Goal: Submit feedback/report problem: Submit feedback/report problem

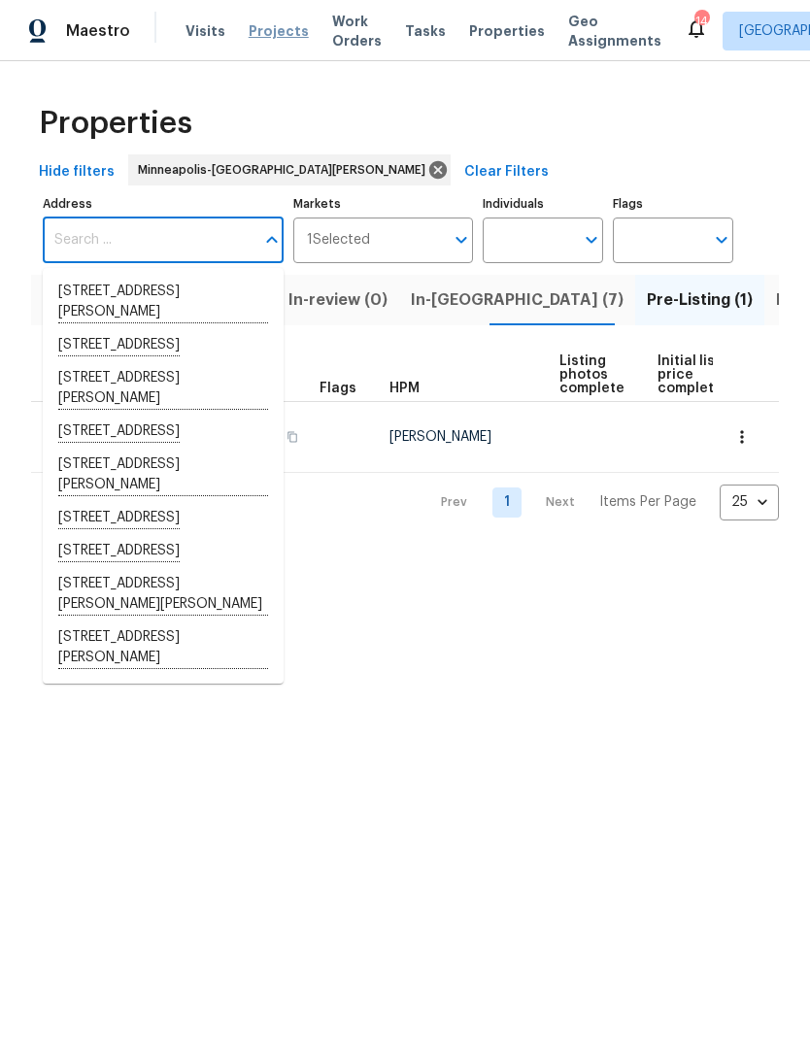
click at [274, 32] on span "Projects" at bounding box center [279, 30] width 60 height 19
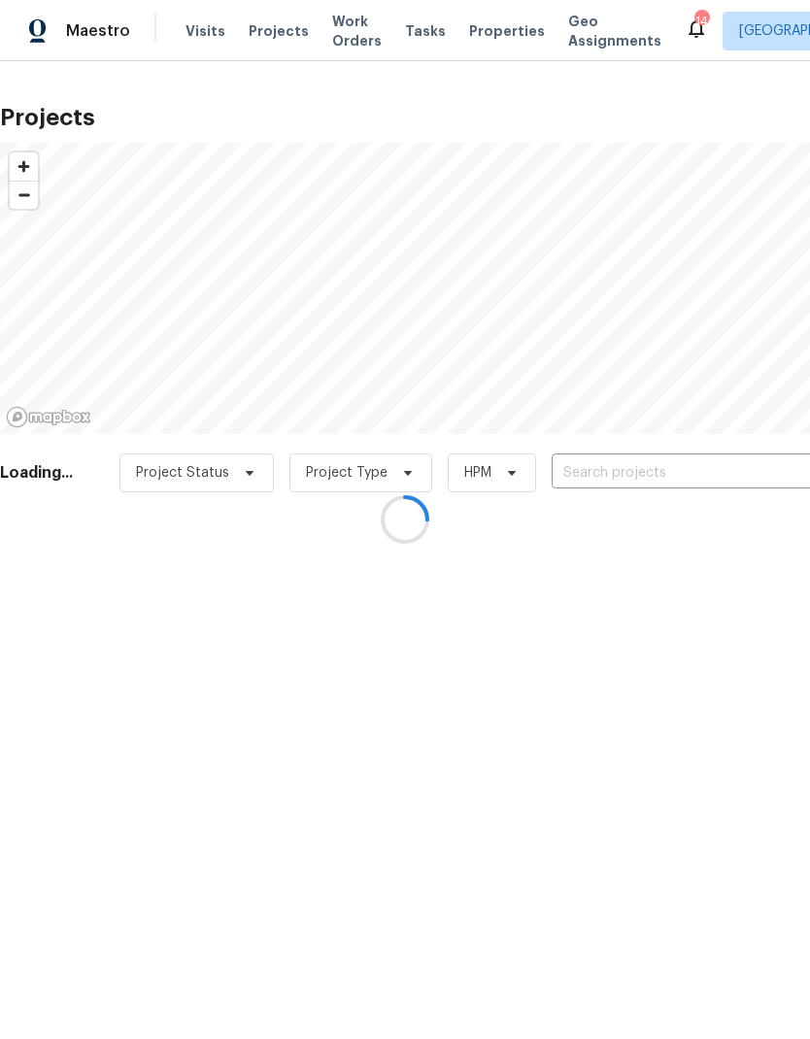
click at [281, 38] on div at bounding box center [405, 519] width 810 height 1039
click at [639, 475] on div at bounding box center [405, 519] width 810 height 1039
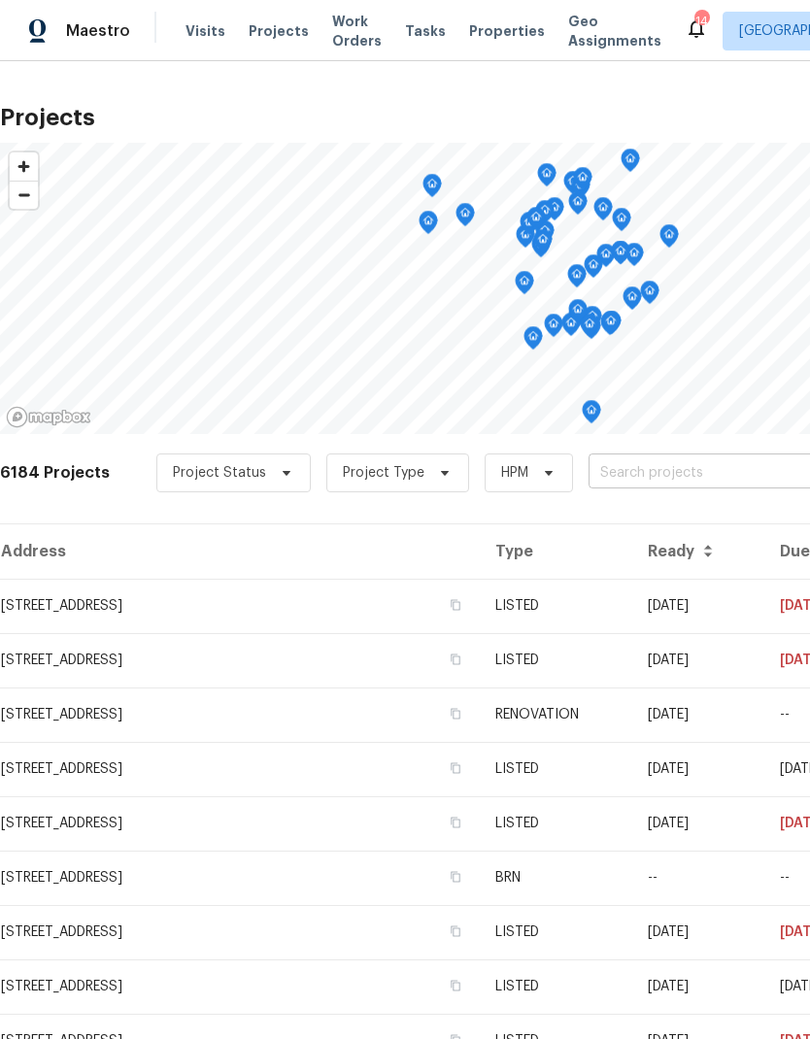
click at [659, 477] on input "text" at bounding box center [700, 473] width 222 height 30
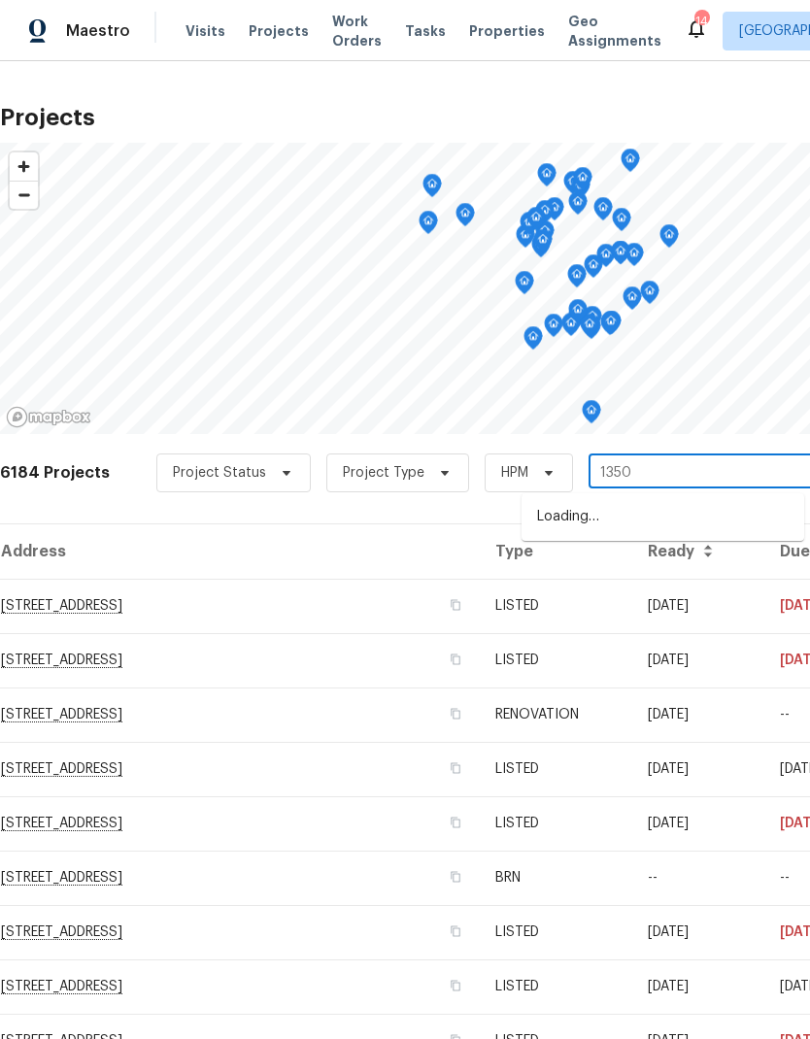
type input "13505"
click at [635, 521] on li "[STREET_ADDRESS]" at bounding box center [663, 517] width 283 height 32
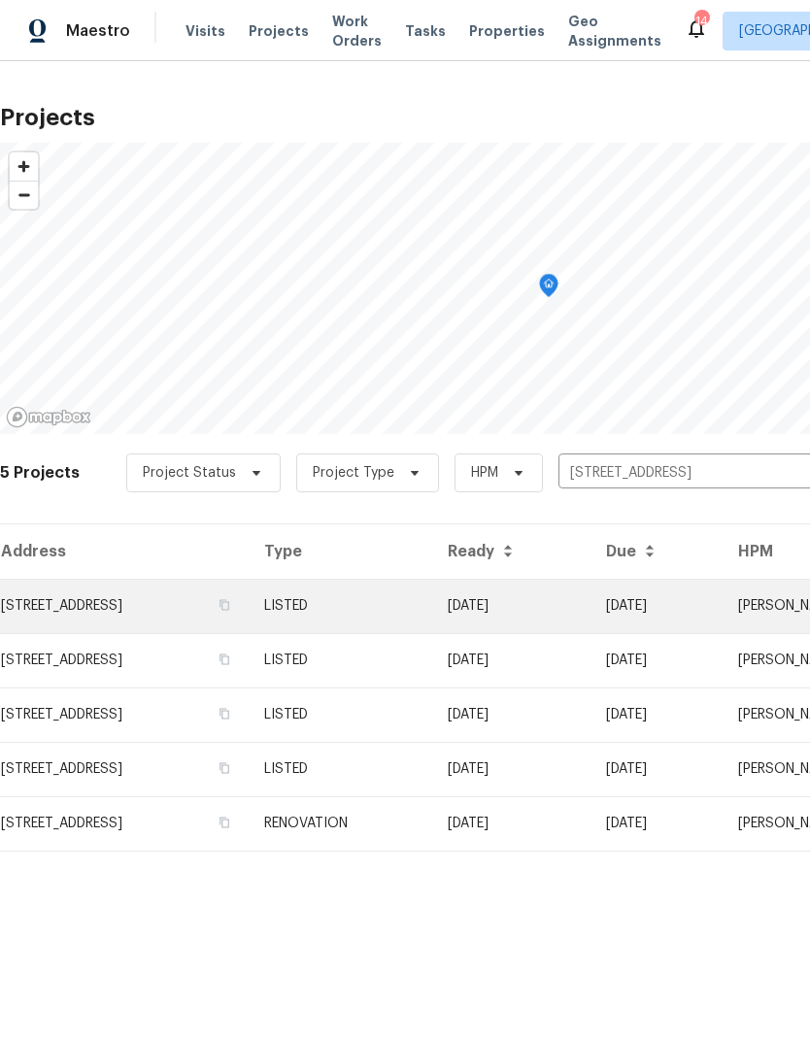
click at [154, 600] on td "[STREET_ADDRESS]" at bounding box center [124, 606] width 249 height 54
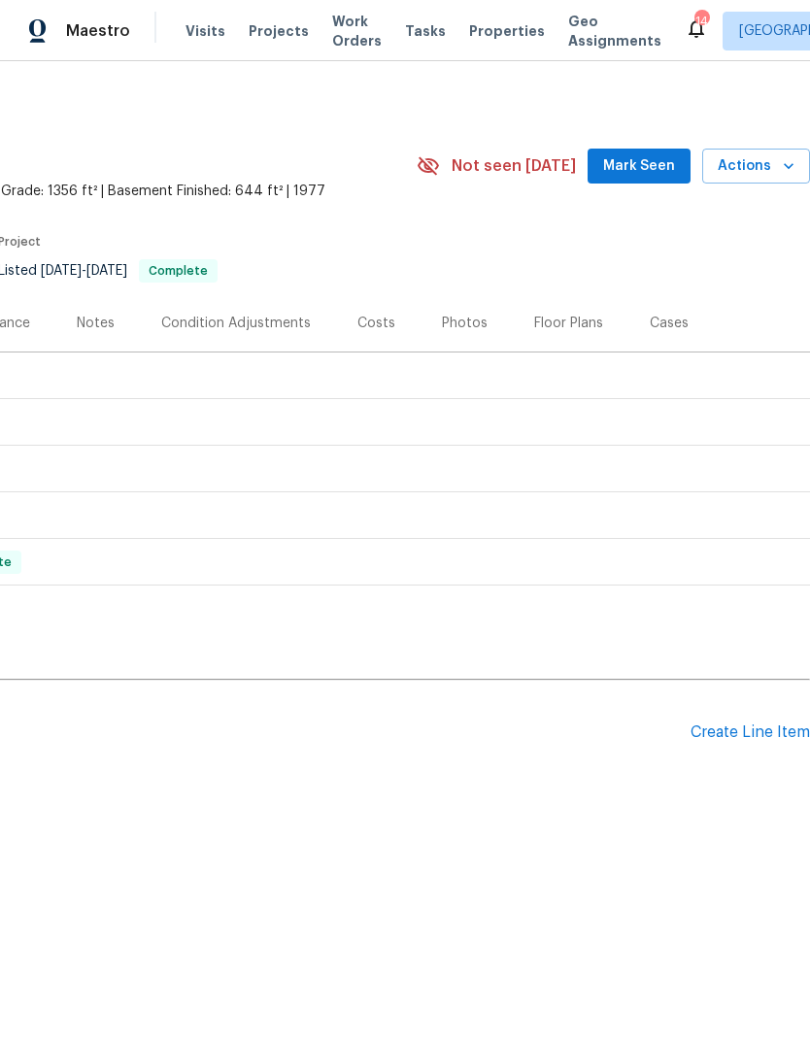
scroll to position [0, 287]
click at [760, 175] on span "Actions" at bounding box center [756, 166] width 77 height 24
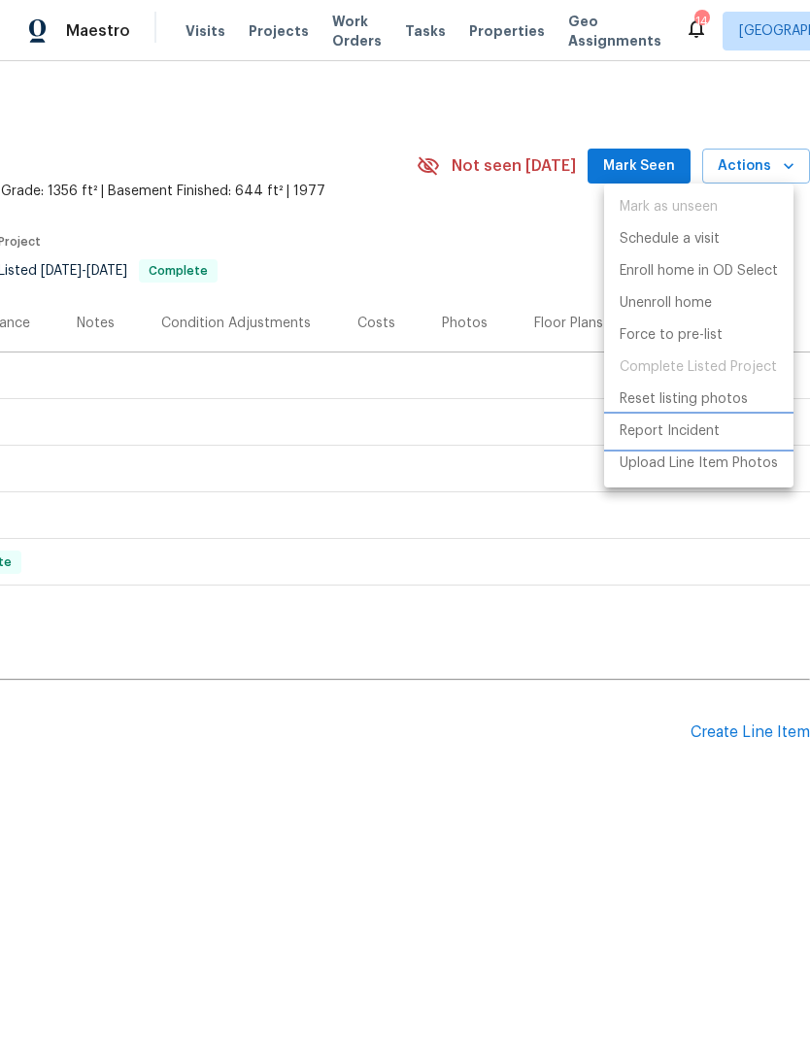
click at [695, 429] on p "Report Incident" at bounding box center [670, 431] width 100 height 20
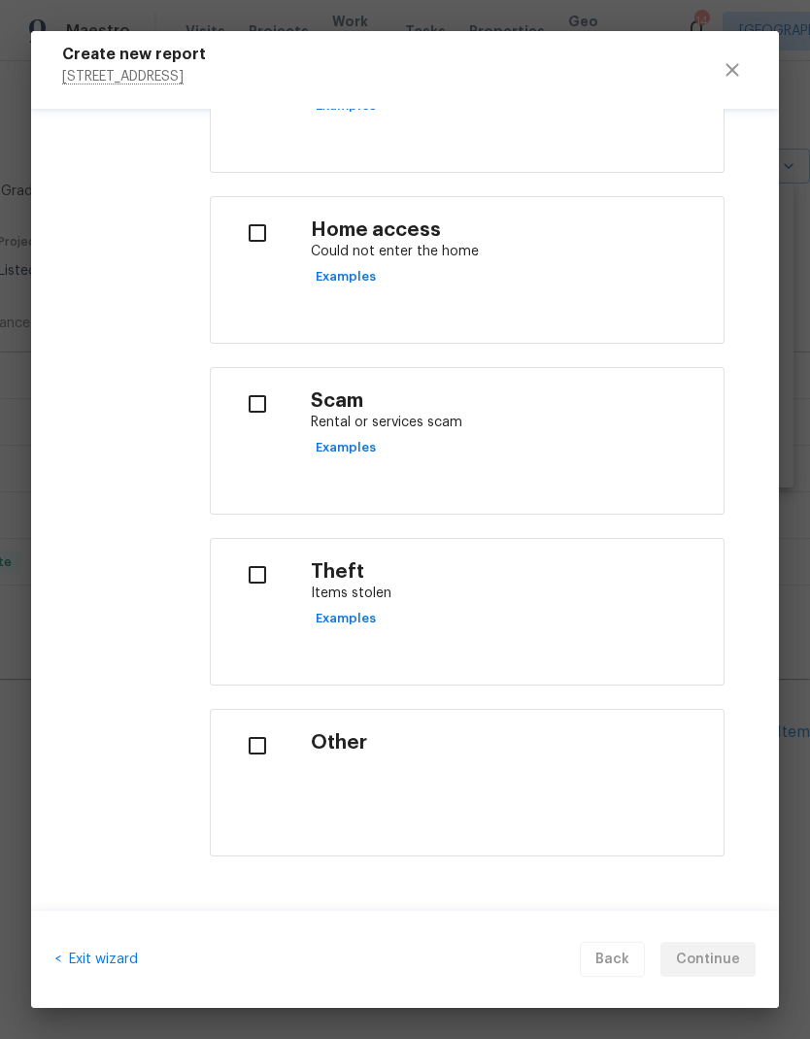
scroll to position [725, 0]
click at [254, 755] on input "checkbox" at bounding box center [256, 746] width 61 height 41
checkbox input "true"
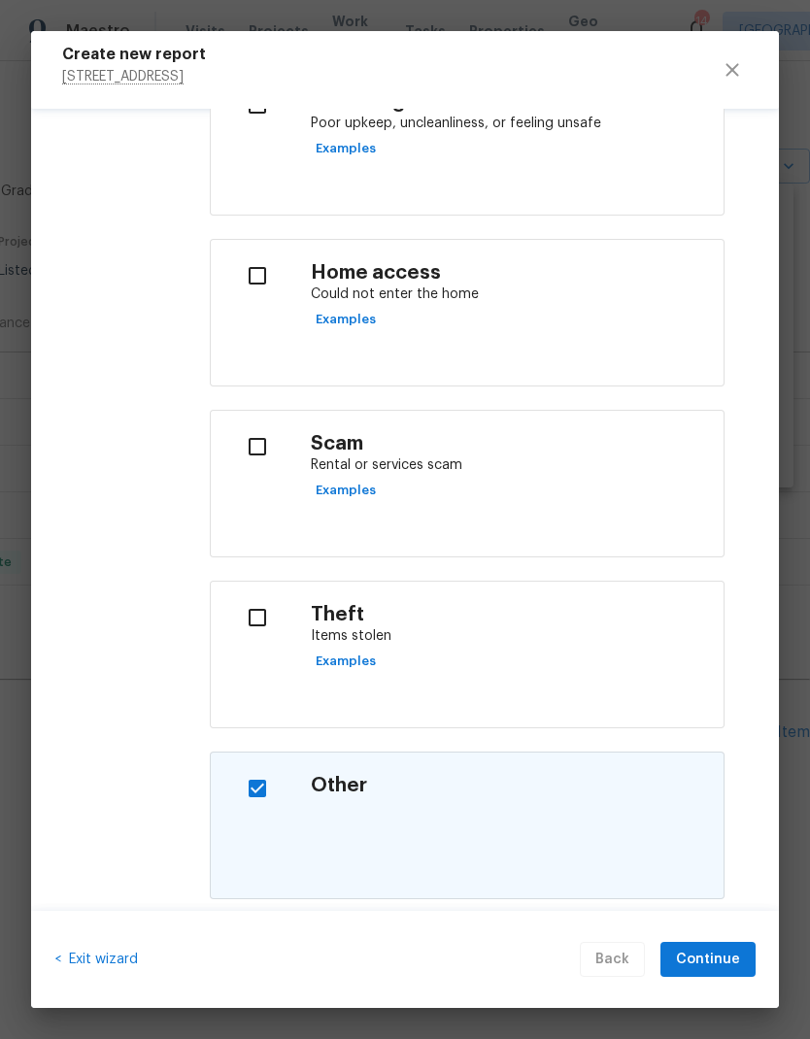
scroll to position [683, 0]
click at [257, 447] on input "checkbox" at bounding box center [256, 447] width 61 height 41
checkbox input "true"
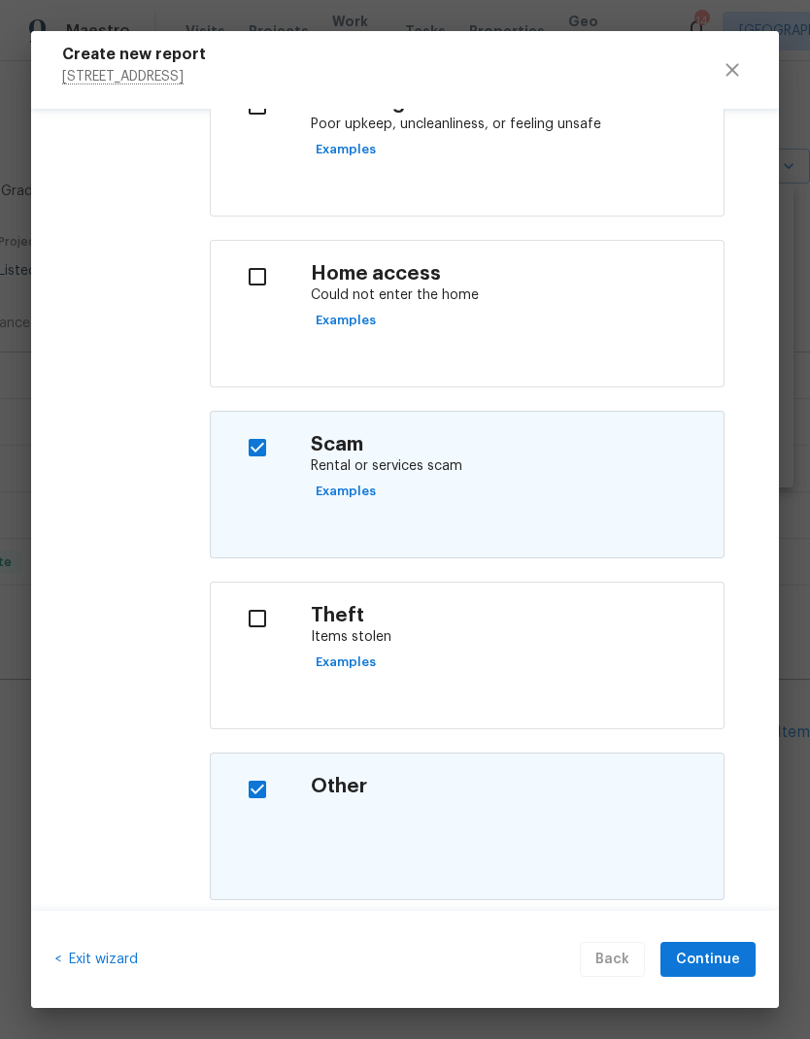
click at [252, 787] on input "checkbox" at bounding box center [256, 789] width 61 height 41
checkbox input "false"
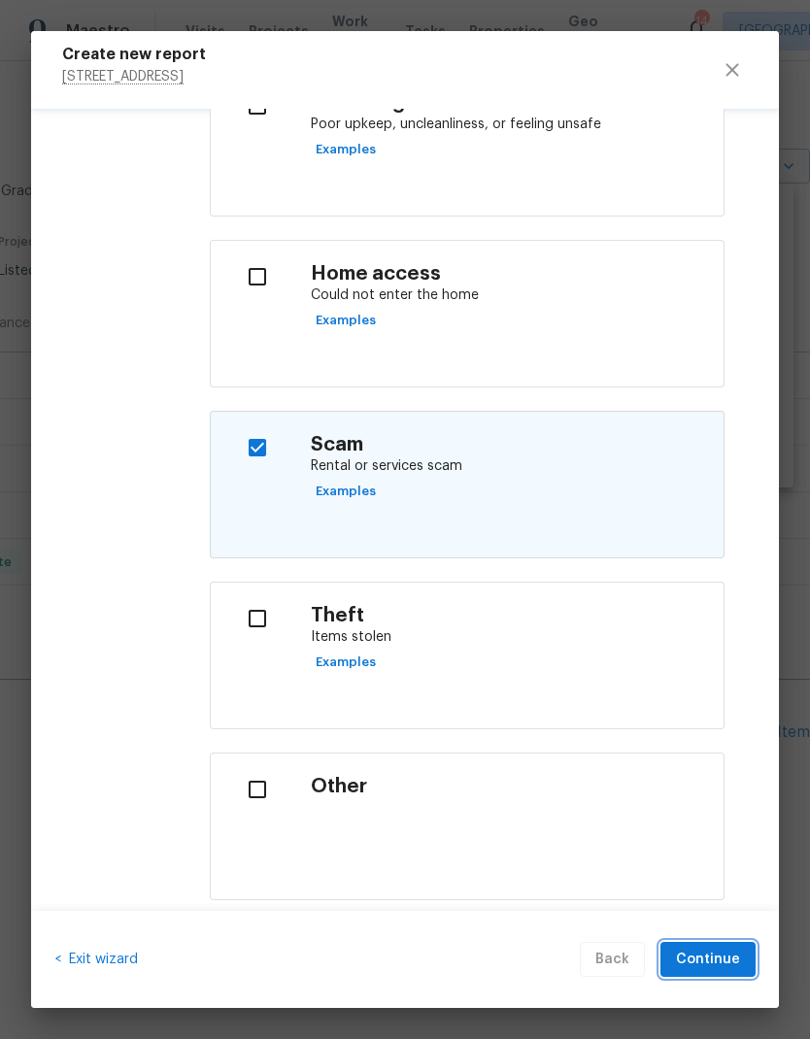
click at [730, 960] on span "Continue" at bounding box center [708, 960] width 64 height 24
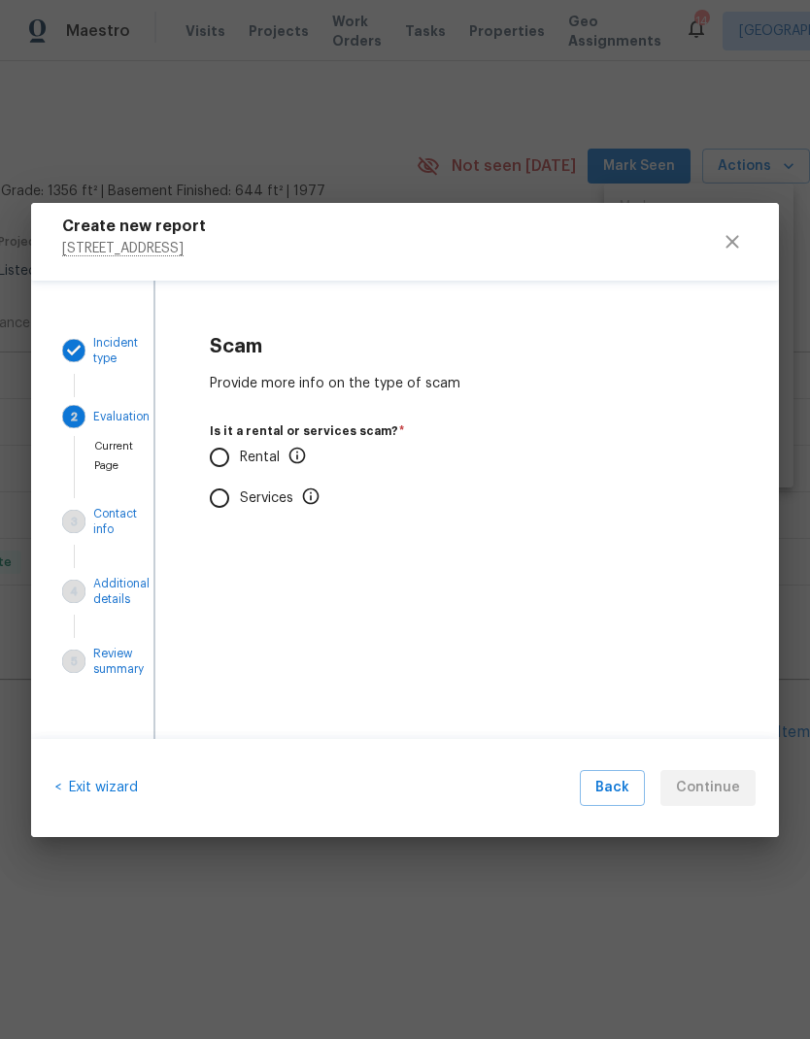
click at [222, 452] on input "Rental" at bounding box center [219, 457] width 41 height 41
radio input "true"
click at [219, 561] on input "No" at bounding box center [219, 572] width 41 height 41
radio input "true"
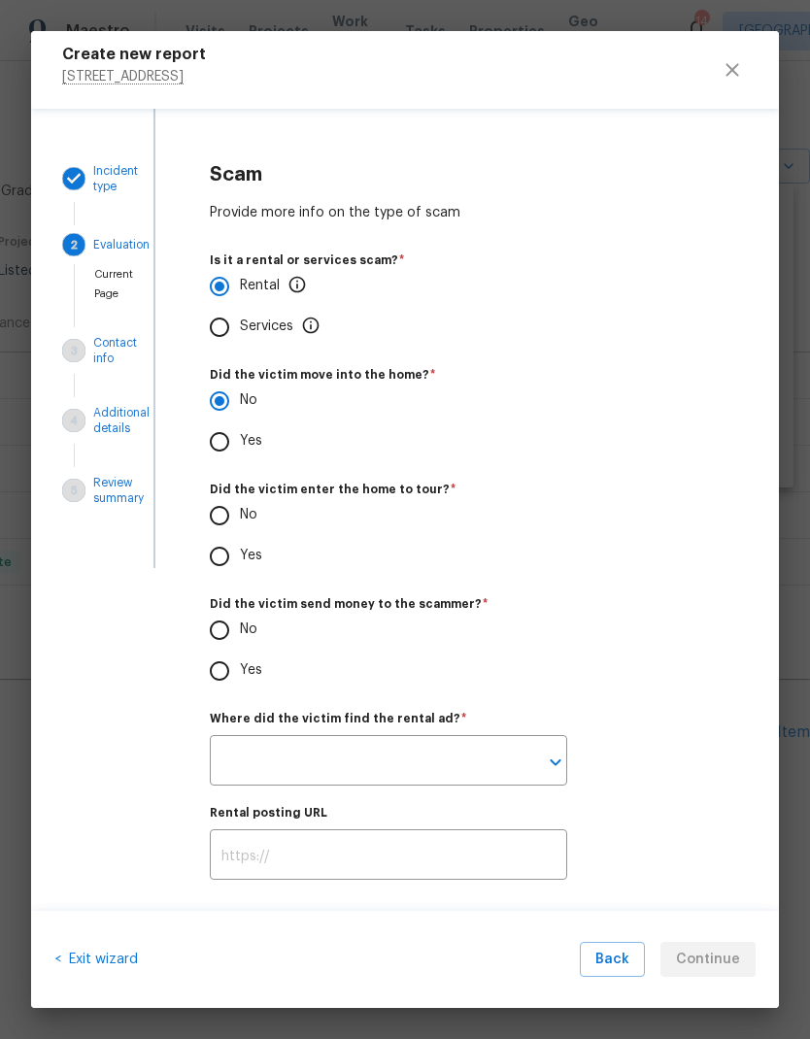
click at [227, 555] on input "Yes" at bounding box center [219, 556] width 41 height 41
radio input "true"
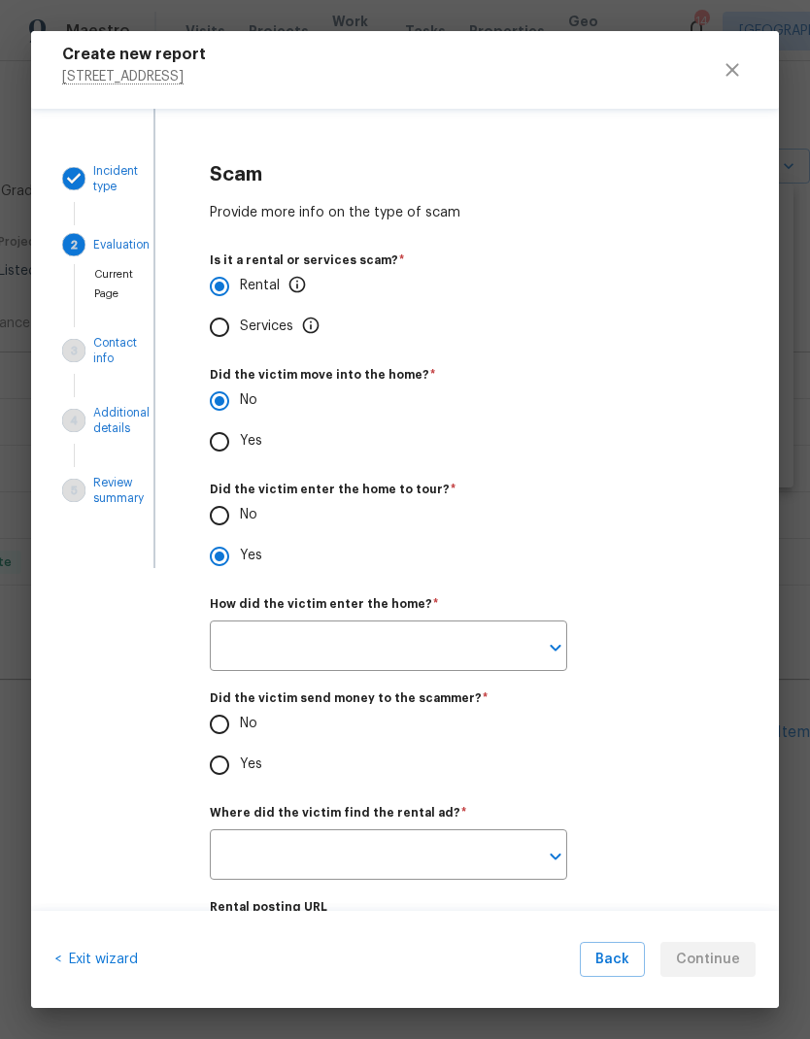
click at [230, 522] on input "No" at bounding box center [219, 515] width 41 height 41
radio input "true"
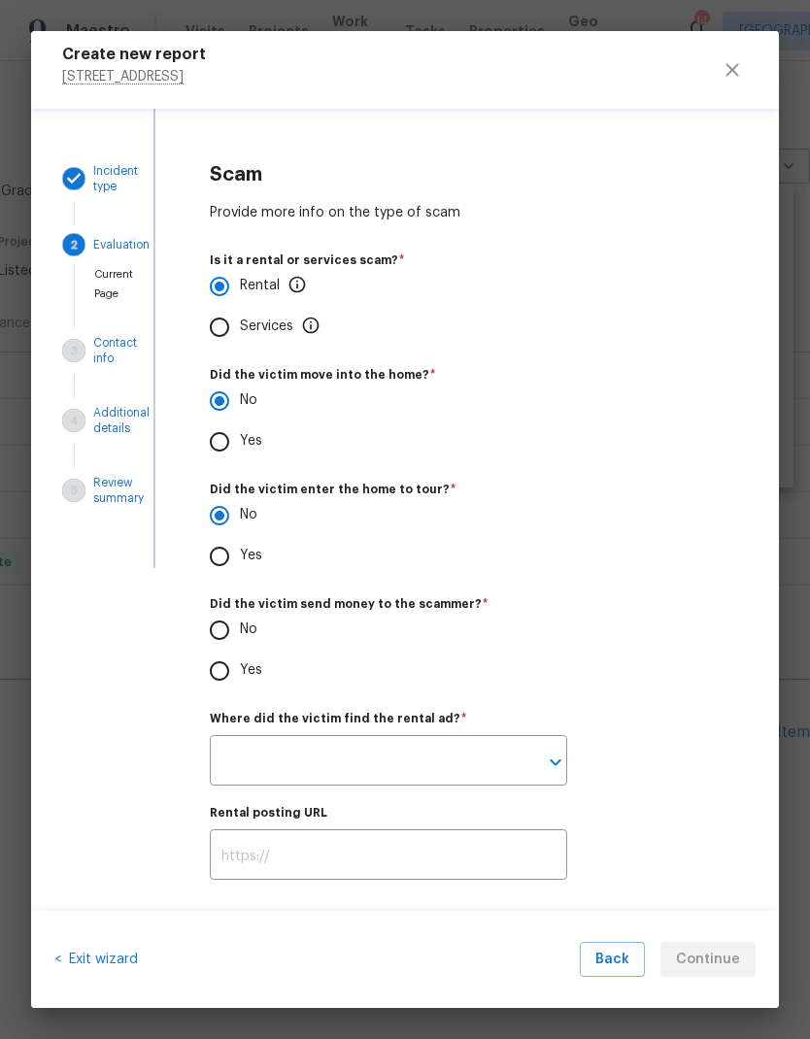
click at [217, 623] on input "No" at bounding box center [219, 630] width 41 height 41
radio input "true"
click at [433, 762] on input "text" at bounding box center [361, 763] width 303 height 46
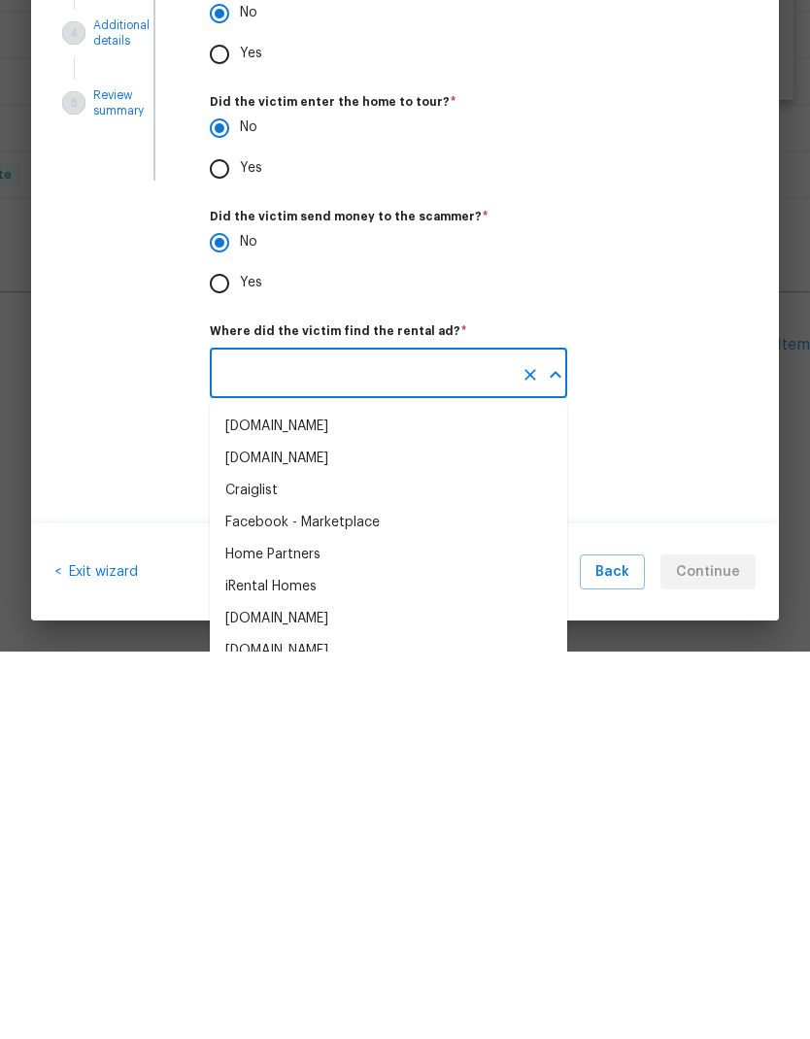
click at [328, 900] on div "Facebook - Marketplace" at bounding box center [302, 910] width 154 height 20
type input "Facebook - Marketplace"
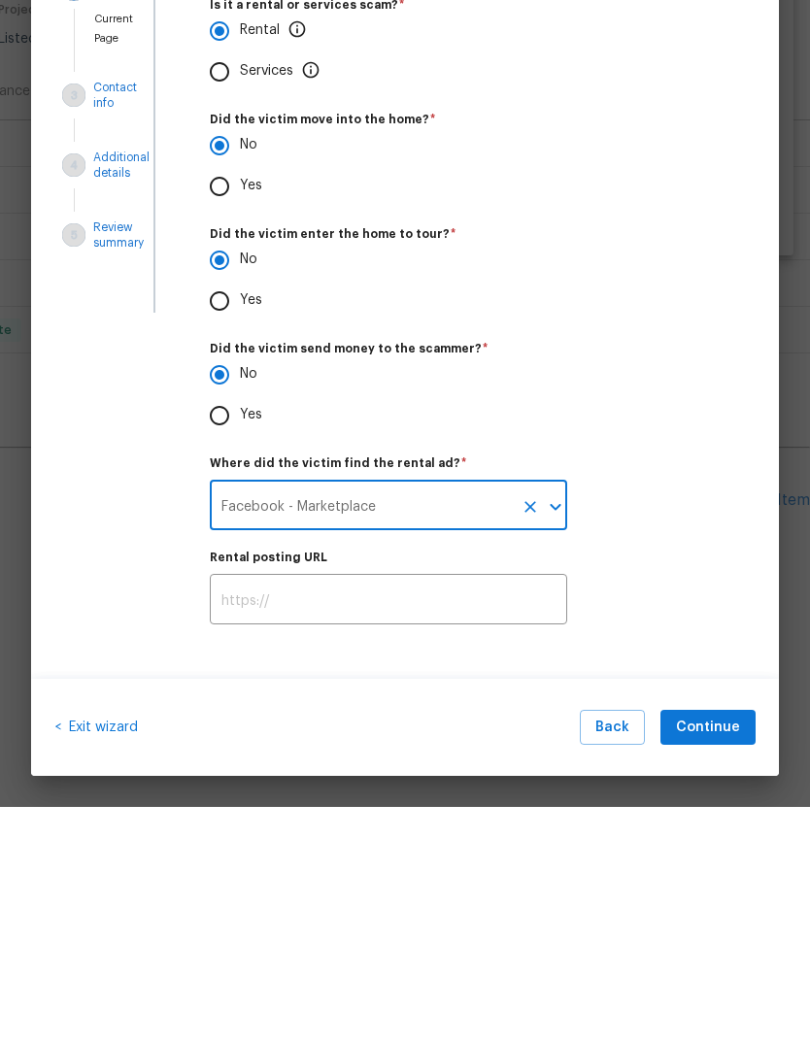
scroll to position [26, 0]
click at [714, 784] on div "Rental posting URL ​" at bounding box center [467, 820] width 515 height 73
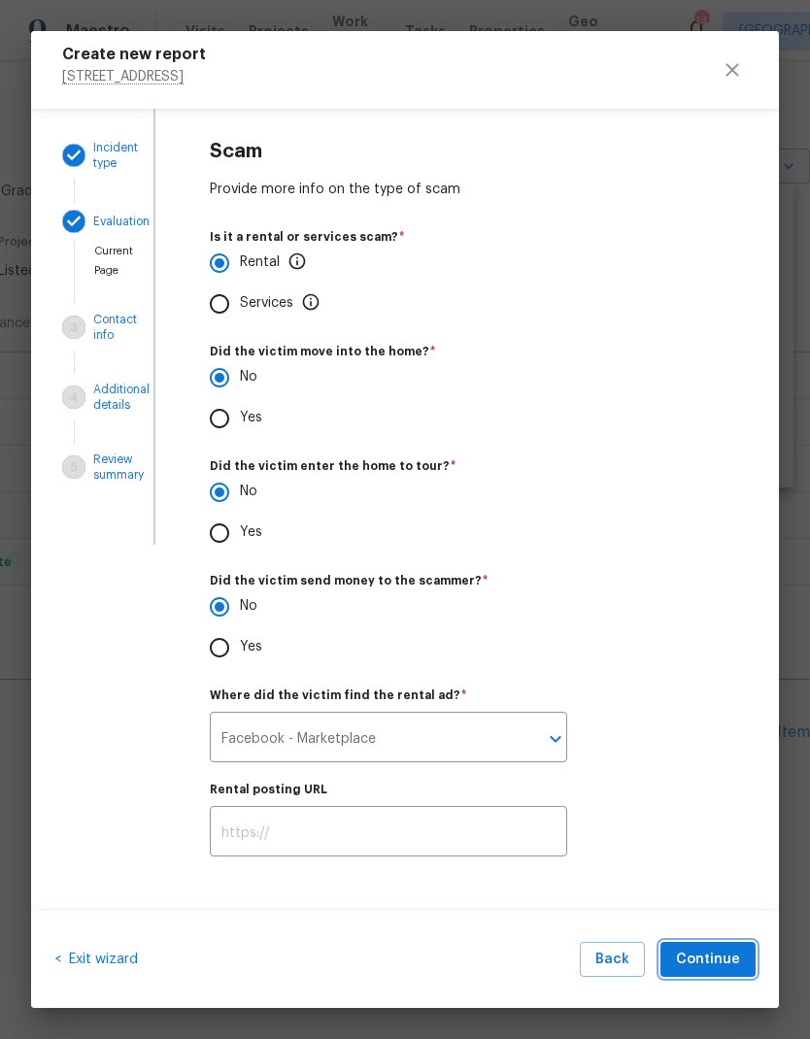
click at [716, 944] on button "Continue" at bounding box center [707, 960] width 95 height 36
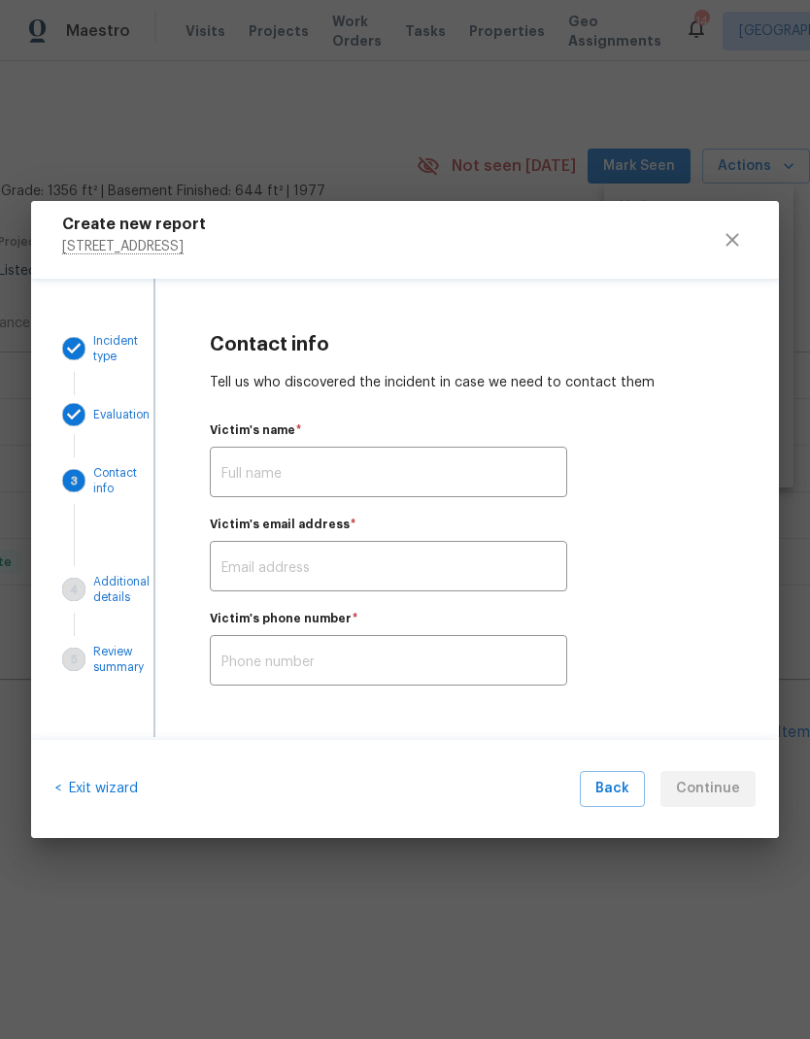
scroll to position [0, 0]
click at [320, 472] on input "text" at bounding box center [388, 475] width 357 height 46
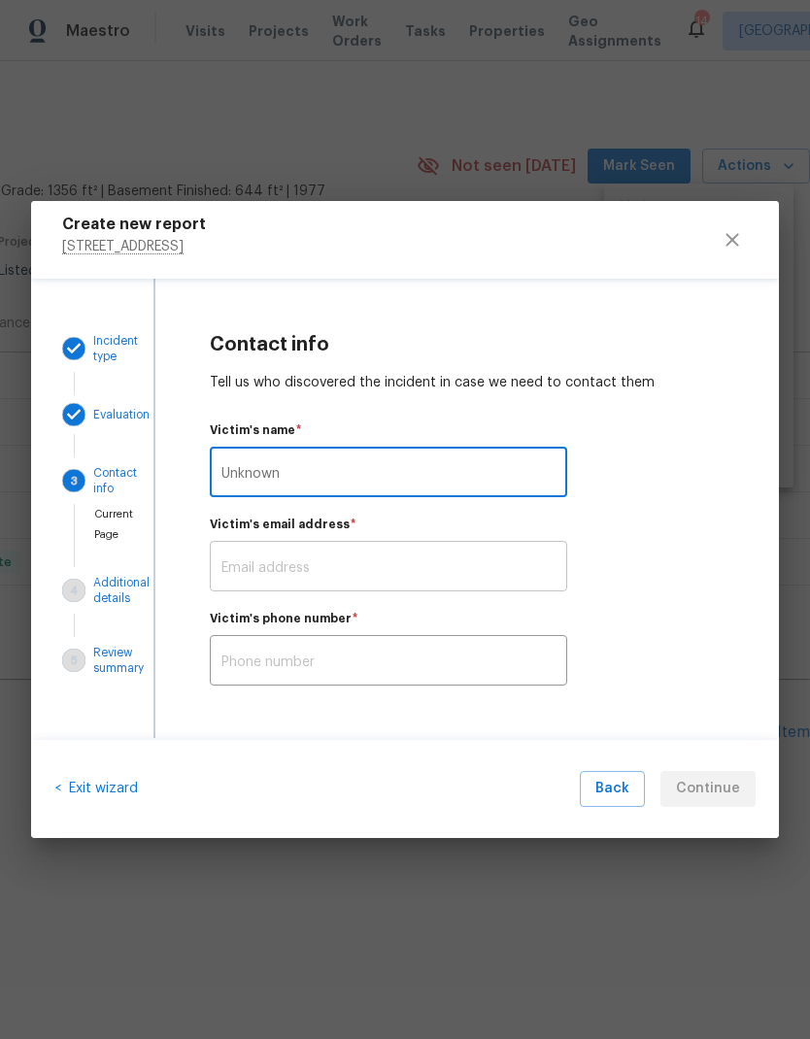
type input "Unknown"
click at [357, 570] on input "text" at bounding box center [388, 569] width 357 height 46
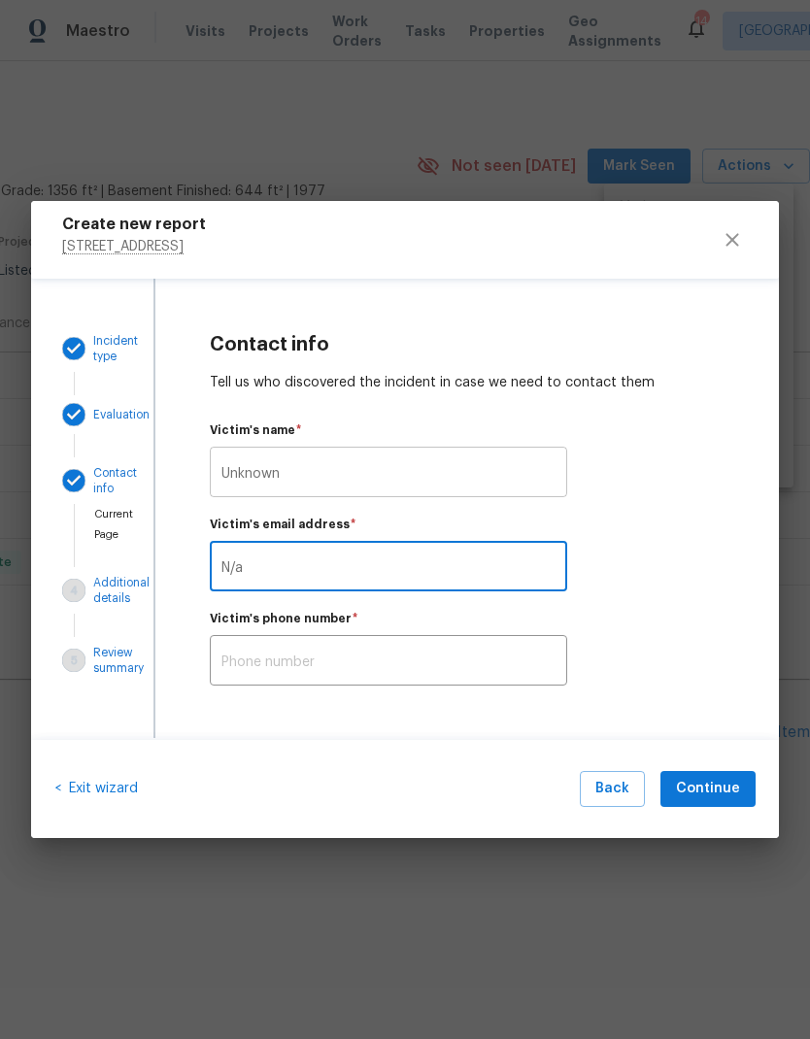
type input "N/a"
click at [322, 467] on input "Unknown" at bounding box center [388, 475] width 357 height 46
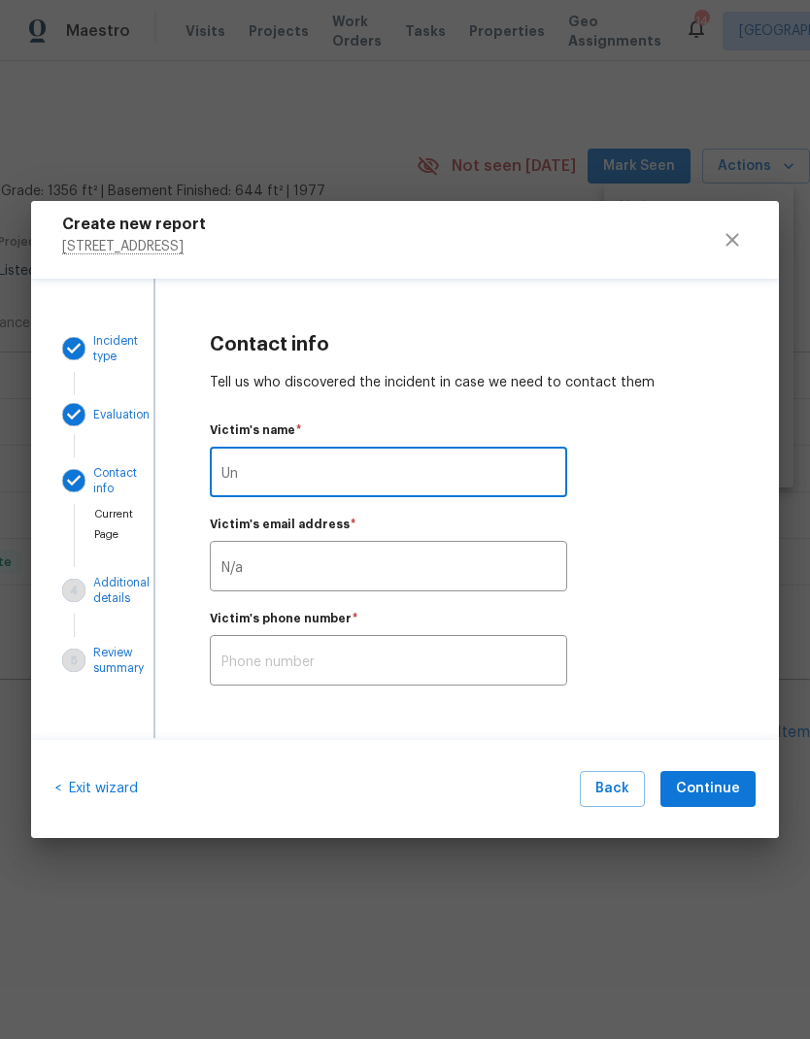
type input "U"
type input "N/a"
click at [692, 570] on div "Victim's email address   * N/a ​" at bounding box center [467, 555] width 515 height 73
click at [394, 670] on input "text" at bounding box center [388, 663] width 357 height 46
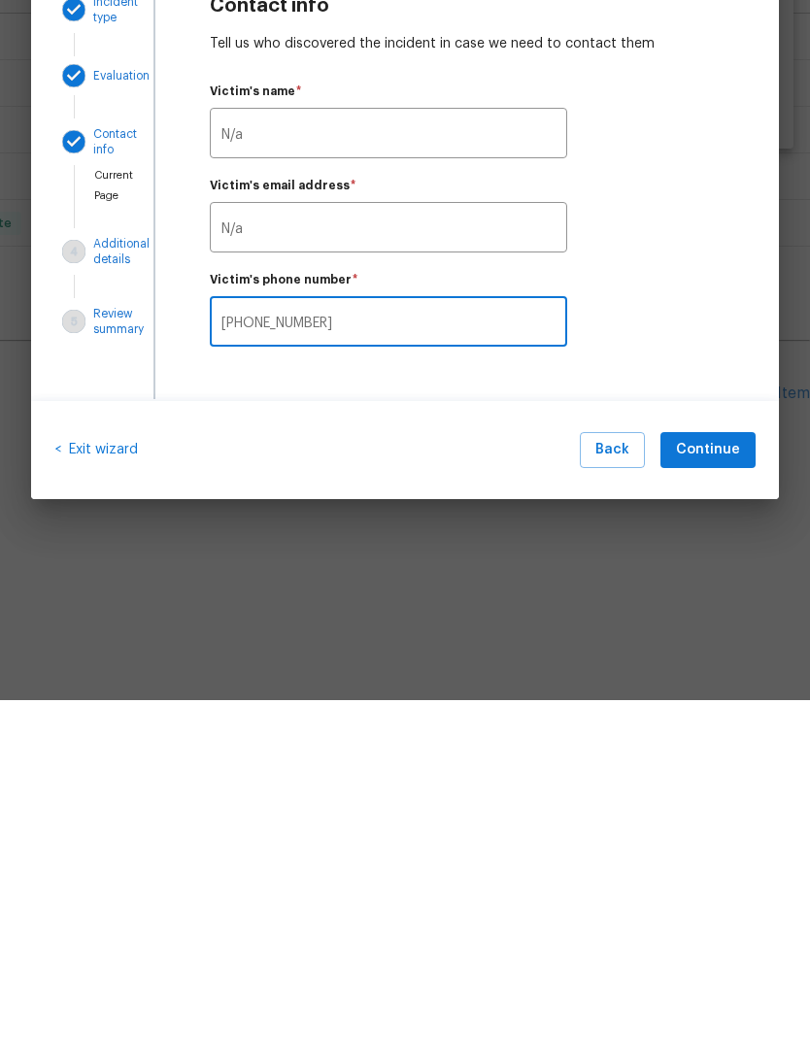
type input "000-000-0000"
click at [733, 777] on span "Continue" at bounding box center [708, 789] width 64 height 24
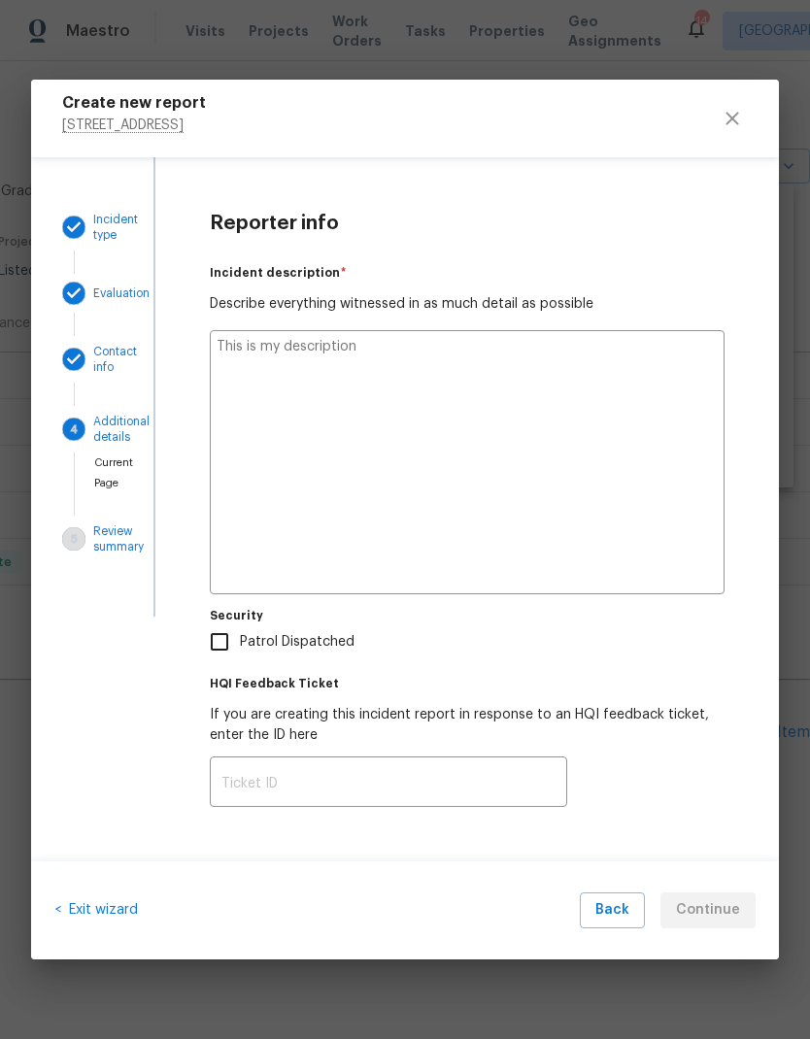
click at [387, 390] on textarea at bounding box center [467, 462] width 515 height 264
type textarea "Was"
type textarea "x"
type textarea "Was driving"
type textarea "x"
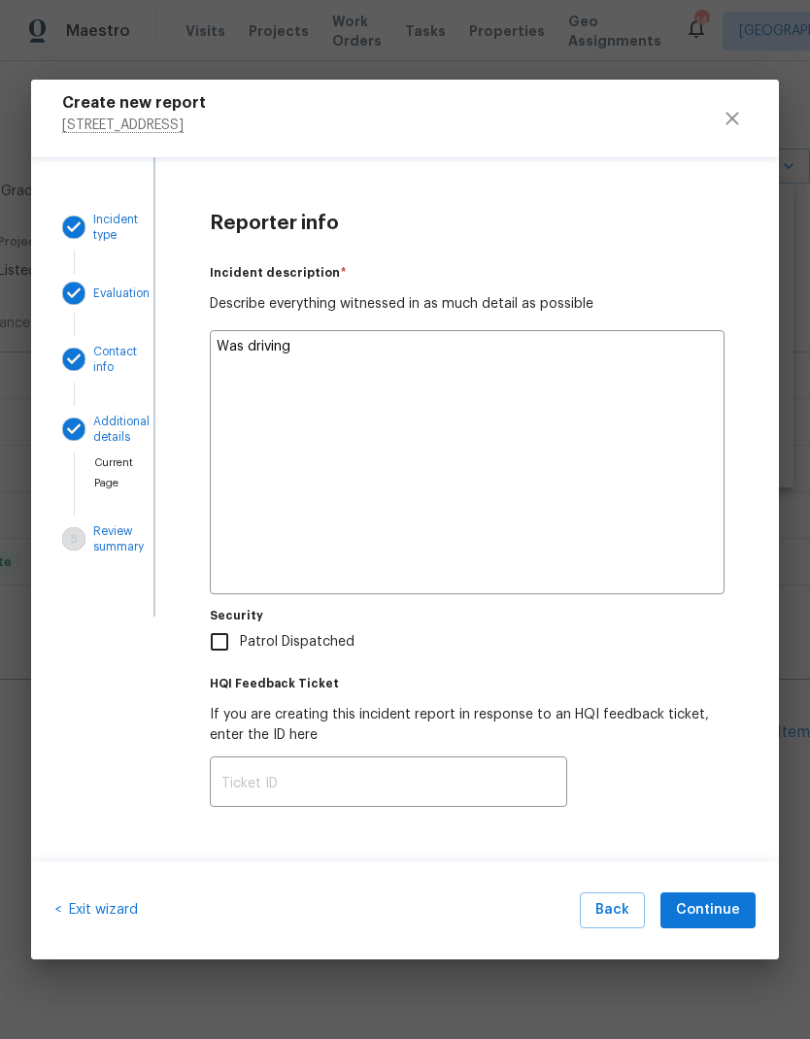
type textarea "Was driving by"
type textarea "x"
type textarea "Was driving by this home"
type textarea "x"
type textarea "Was driving by this home and"
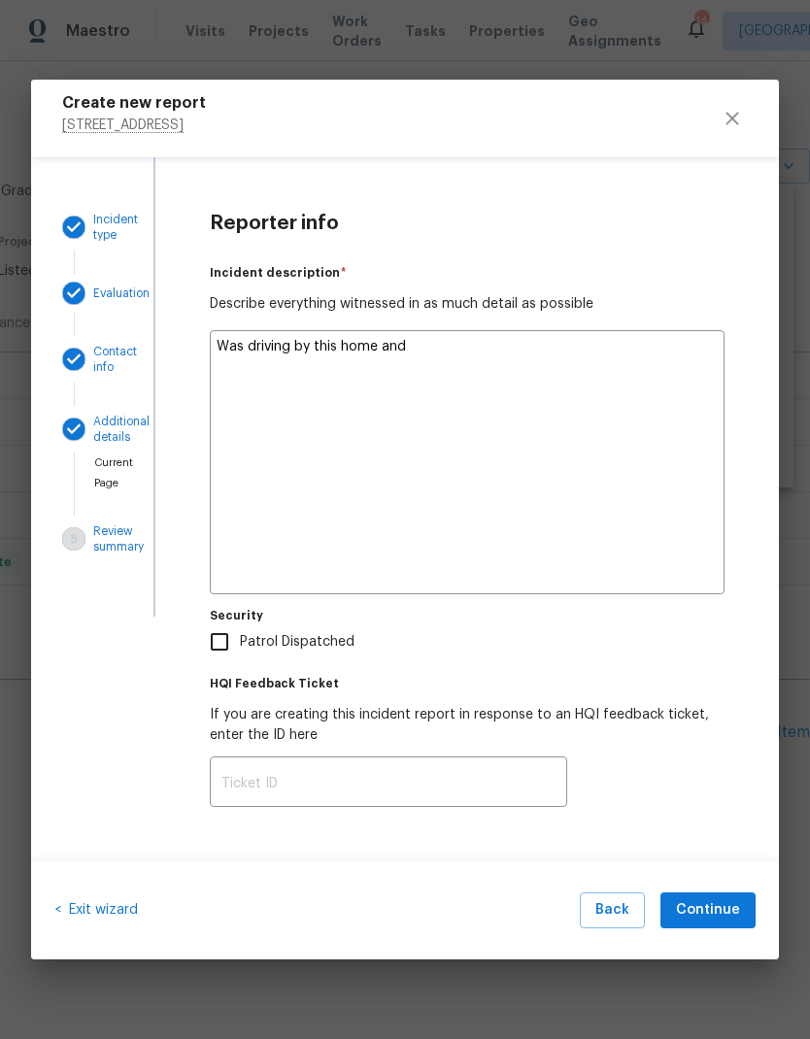
type textarea "x"
type textarea "Was driving by this home and noticed"
type textarea "x"
type textarea "Was driving by this home and noticed the"
type textarea "x"
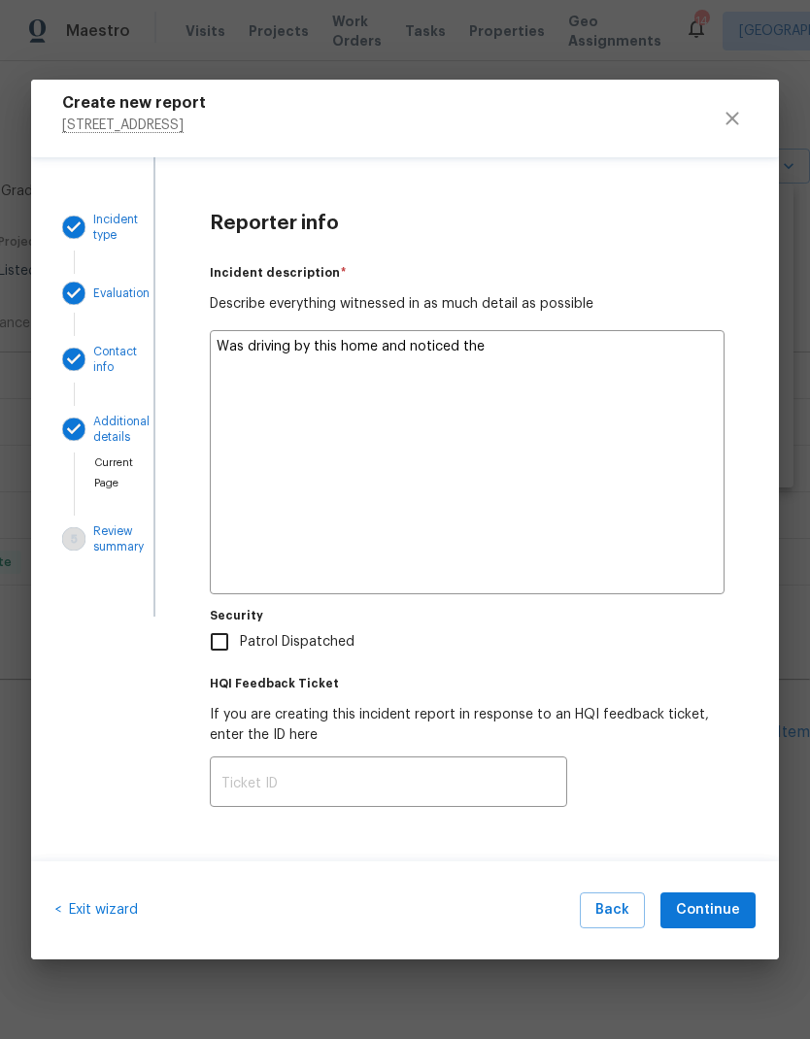
type textarea "Was driving by this home and noticed the sign"
type textarea "x"
type textarea "Was driving by this home and noticed the sign was"
type textarea "x"
type textarea "Was driving by this home and noticed the sign was no longer in"
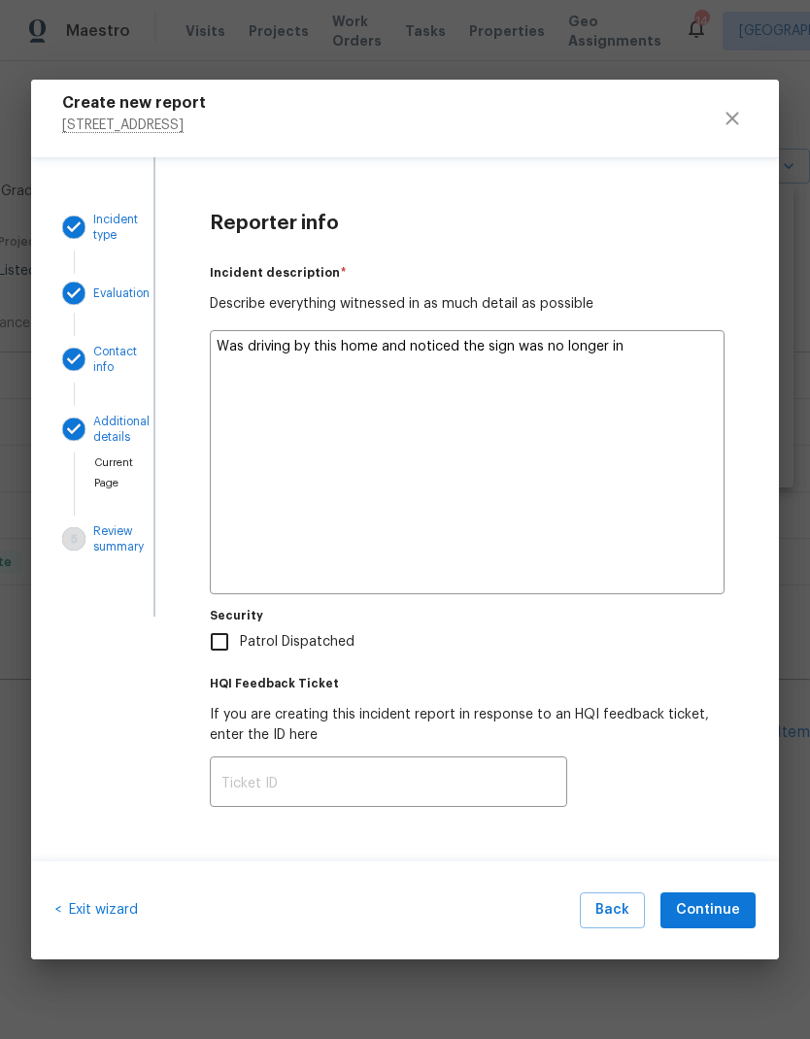
type textarea "x"
type textarea "Was driving by this home and noticed the sign was no longer in the"
type textarea "x"
type textarea "Was driving by this home and noticed the sign was no longer in the front yard"
type textarea "x"
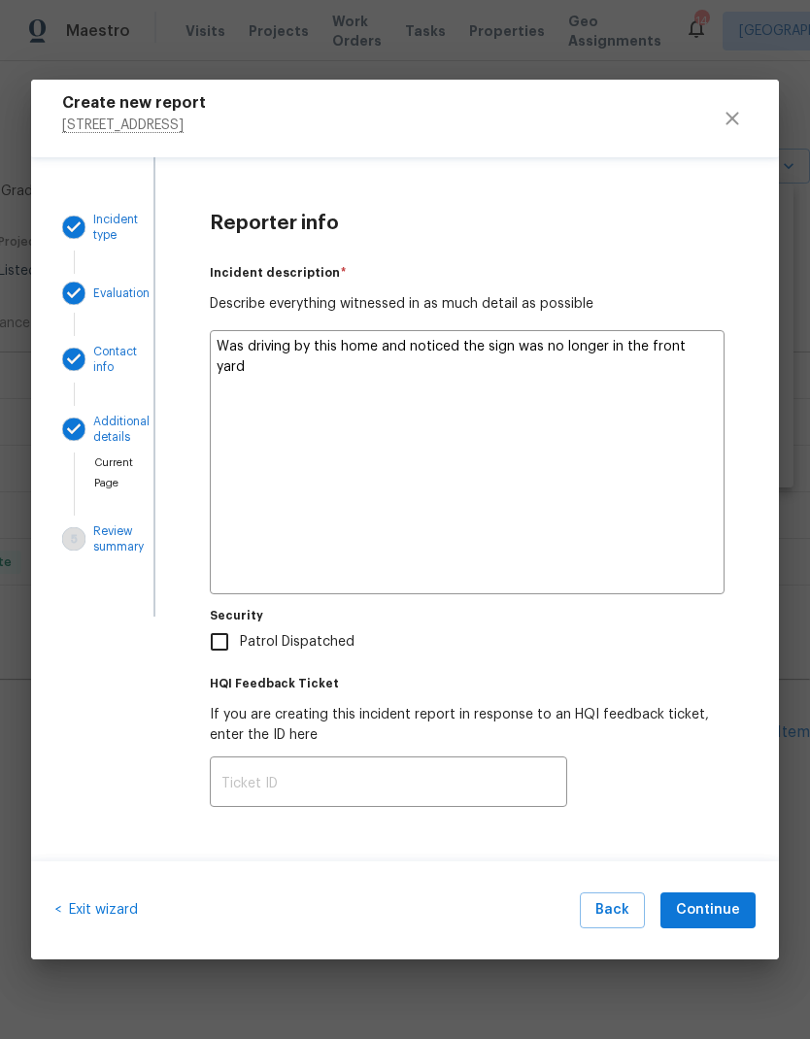
type textarea "Was driving by this home and noticed the sign was no longer in the front yard a…"
type textarea "x"
type textarea "Was driving by this home and noticed the sign was no longer in the front yard a…"
type textarea "x"
type textarea "Was driving by this home and noticed the sign was no longer in the front yard a…"
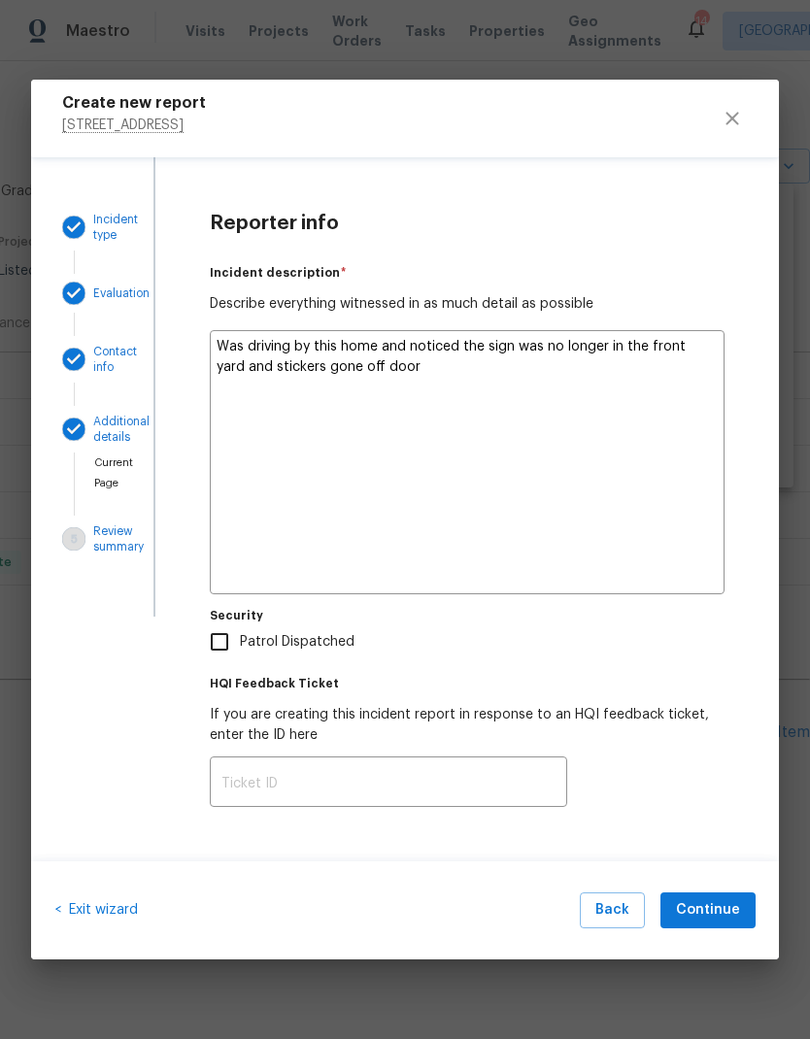
type textarea "x"
type textarea "Was driving by this home and noticed the sign was no longer in the front yard a…"
type textarea "x"
type textarea "Was driving by this home and noticed the sign was no longer in the front yard a…"
type textarea "x"
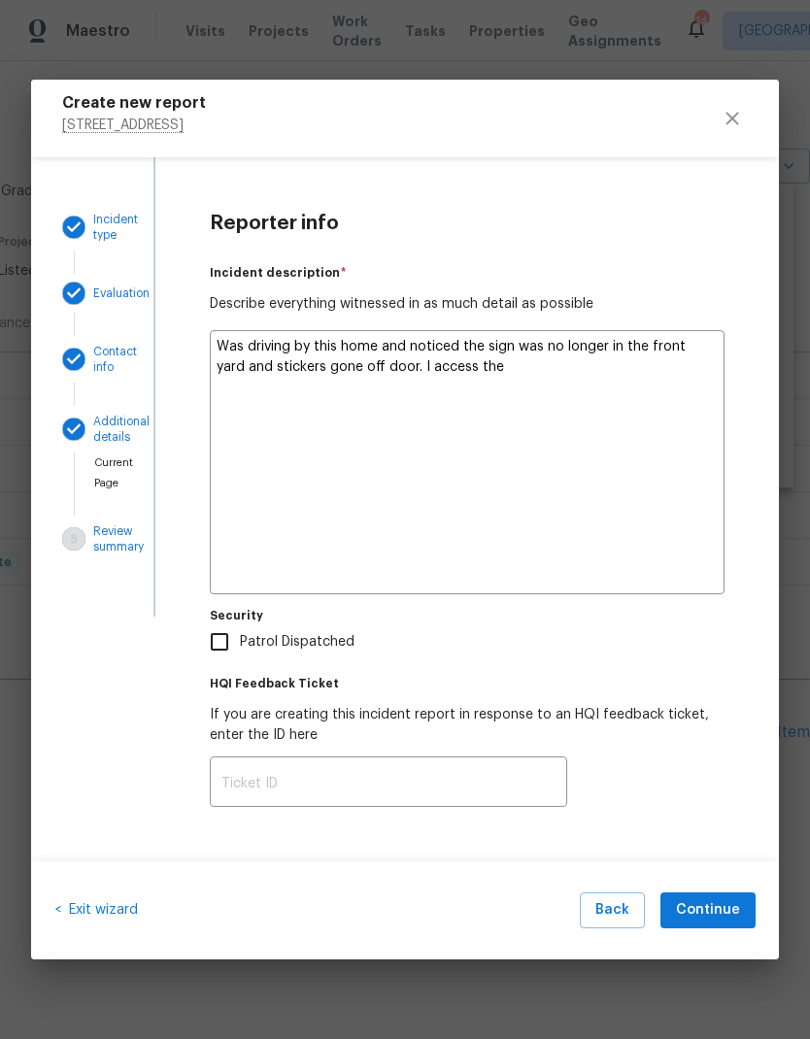
type textarea "Was driving by this home and noticed the sign was no longer in the front yard a…"
type textarea "x"
type textarea "Was driving by this home and noticed the sign was no longer in the front yard a…"
type textarea "x"
type textarea "Was driving by this home and noticed the sign was no longer in the front yard a…"
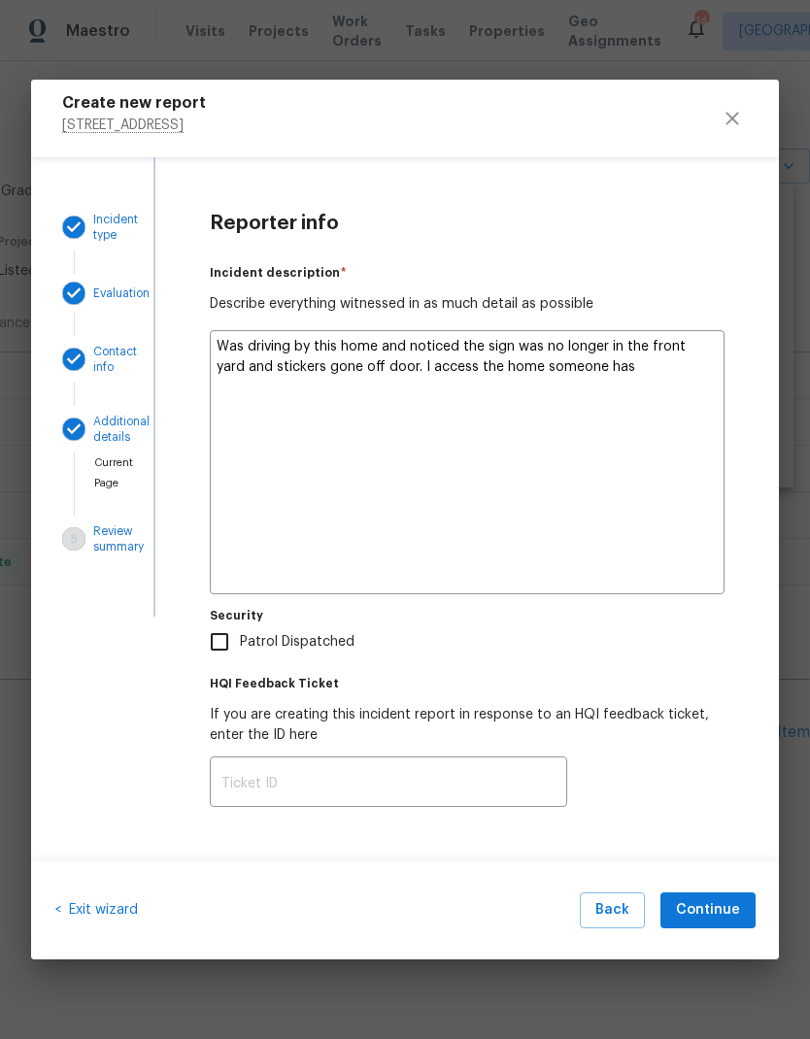
type textarea "x"
type textarea "Was driving by this home and noticed the sign was no longer in the front yard a…"
type textarea "x"
type textarea "Was driving by this home and noticed the sign was no longer in the front yard a…"
type textarea "x"
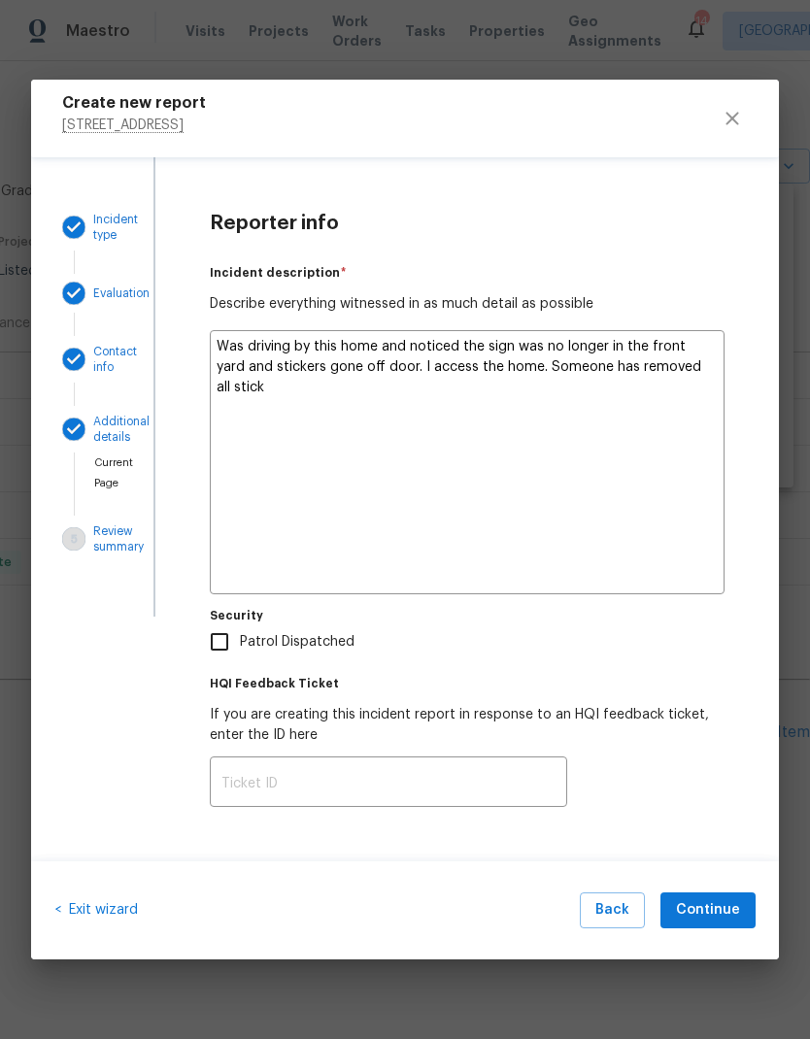
type textarea "Was driving by this home and noticed the sign was no longer in the front yard a…"
type textarea "x"
type textarea "Was driving by this home and noticed the sign was no longer in the front yard a…"
type textarea "x"
type textarea "Was driving by this home and noticed the sign was no longer in the front yard a…"
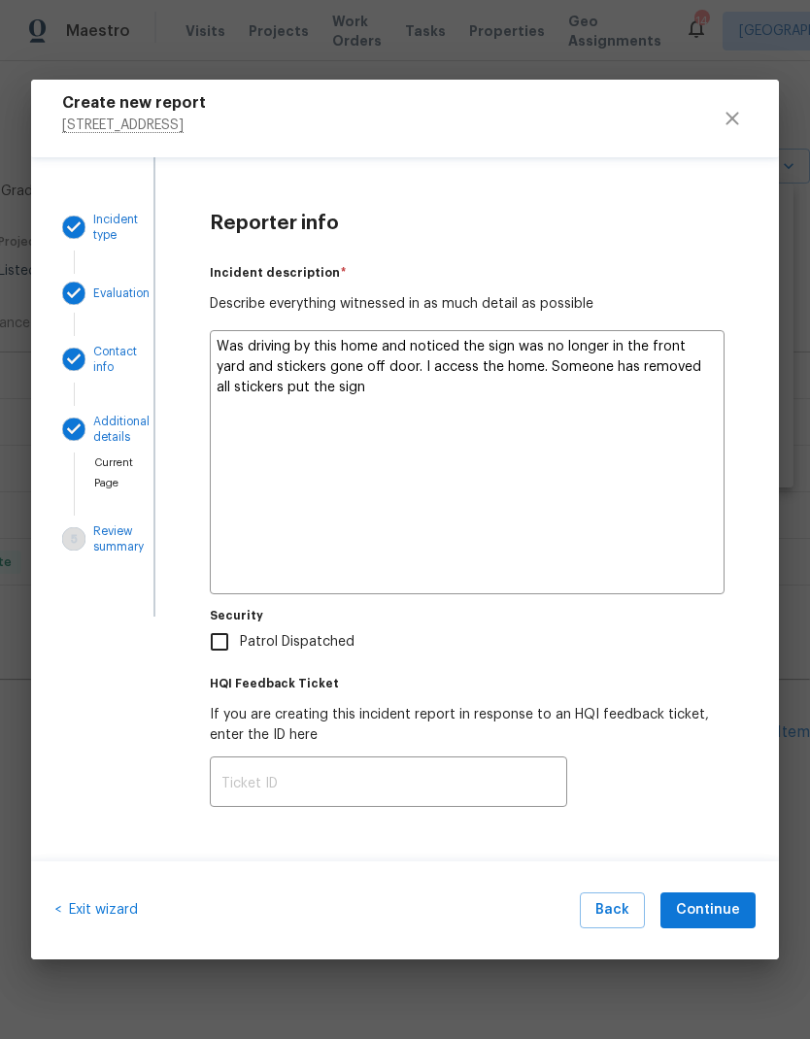
type textarea "x"
type textarea "Was driving by this home and noticed the sign was no longer in the front yard a…"
type textarea "x"
type textarea "Was driving by this home and noticed the sign was no longer in the front yard a…"
type textarea "x"
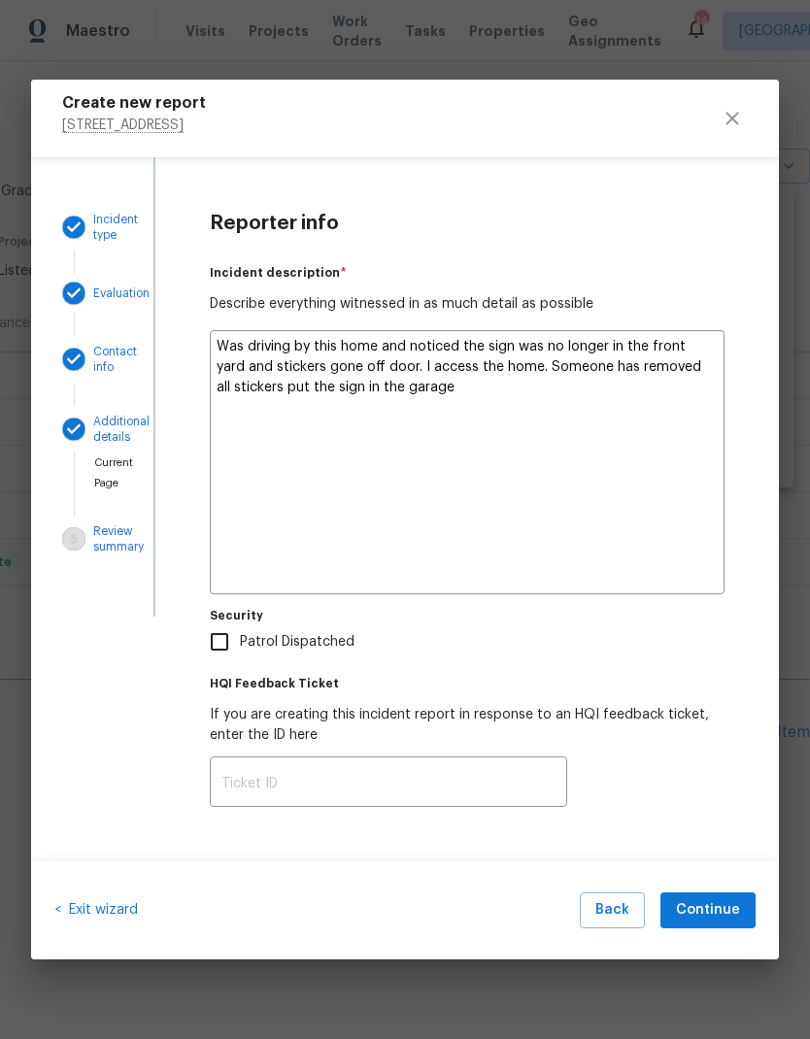
type textarea "Was driving by this home and noticed the sign was no longer in the front yard a…"
type textarea "x"
type textarea "Was driving by this home and noticed the sign was no longer in the front yard a…"
type textarea "x"
type textarea "Was driving by this home and noticed the sign was no longer in the front yard a…"
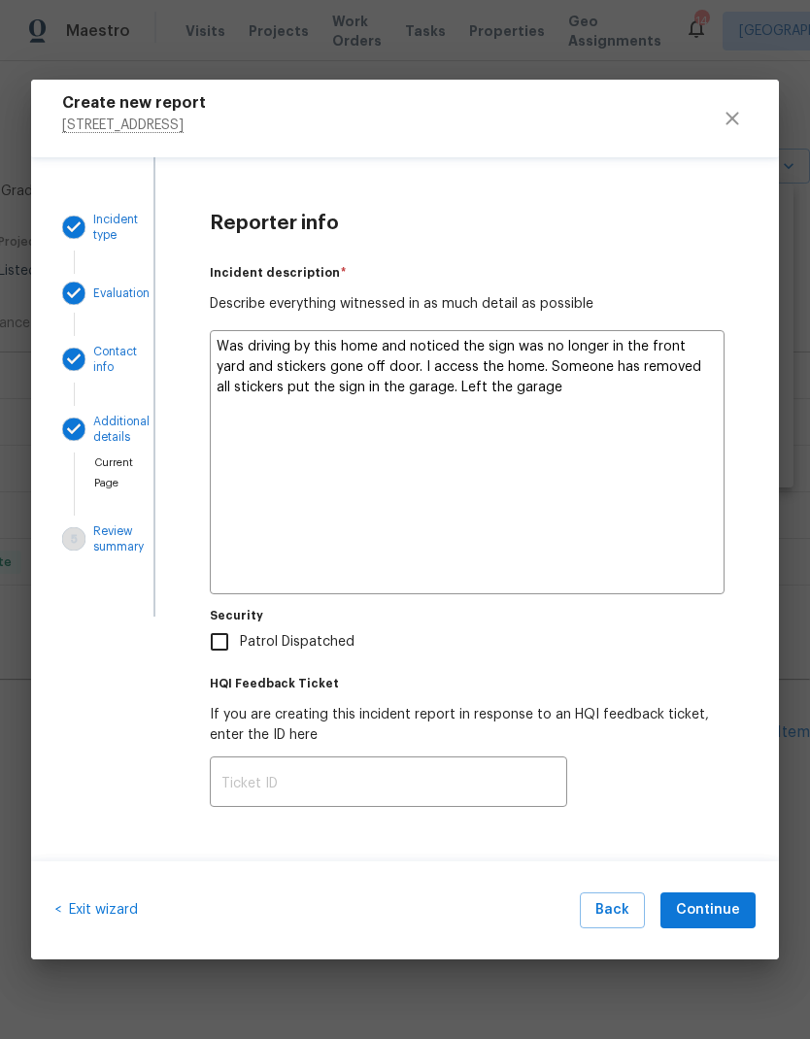
type textarea "x"
type textarea "Was driving by this home and noticed the sign was no longer in the front yard a…"
type textarea "x"
type textarea "Was driving by this home and noticed the sign was no longer in the front yard a…"
type textarea "x"
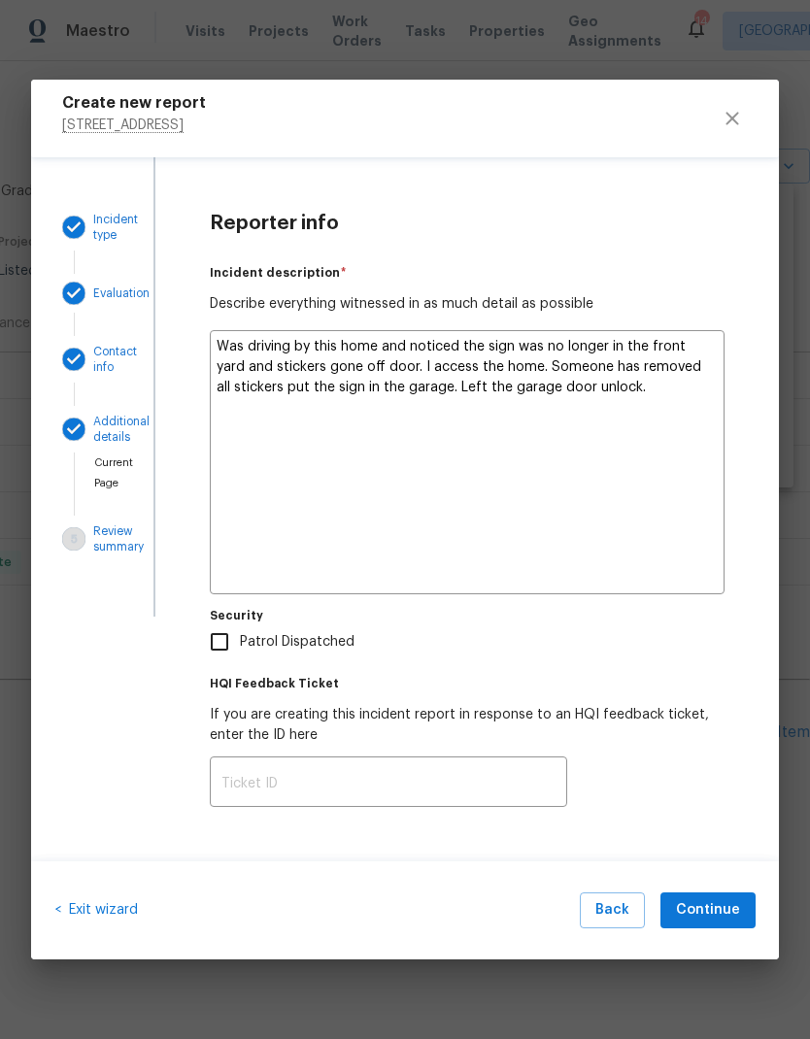
type textarea "Was driving by this home and noticed the sign was no longer in the front yard a…"
type textarea "x"
type textarea "Was driving by this home and noticed the sign was no longer in the front yard a…"
type textarea "x"
type textarea "Was driving by this home and noticed the sign was no longer in the front yard a…"
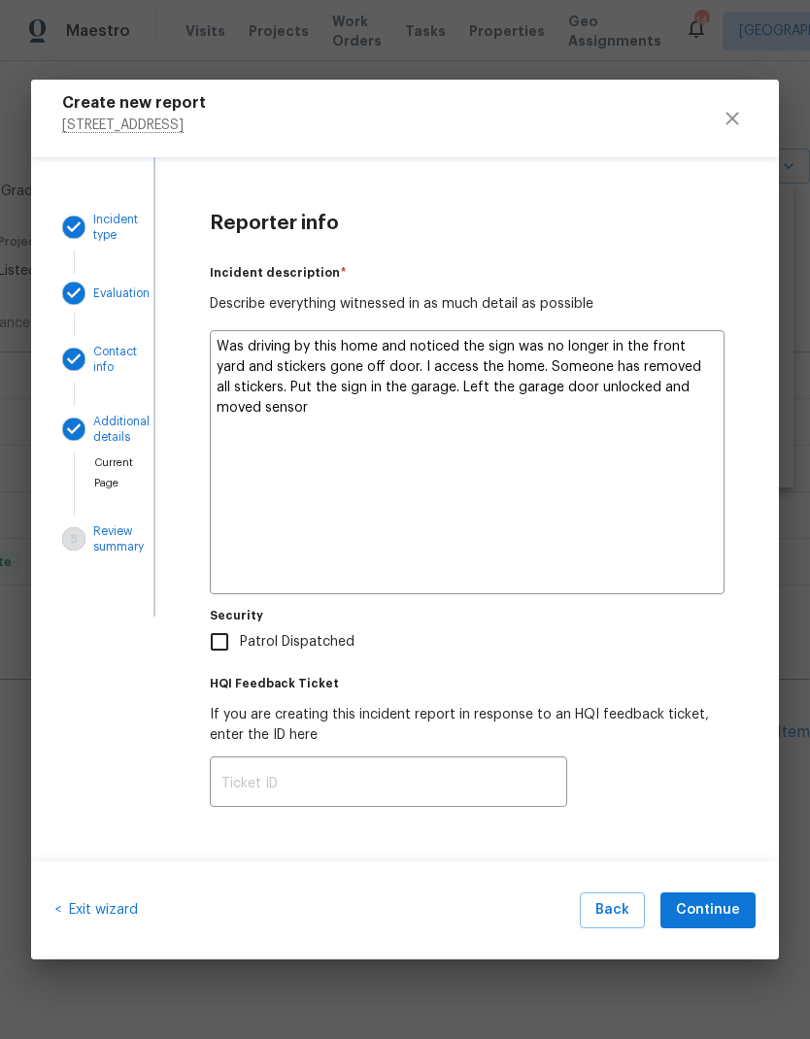
type textarea "x"
type textarea "Was driving by this home and noticed the sign was no longer in the front yard a…"
type textarea "x"
type textarea "Was driving by this home and noticed the sign was no longer in the front yard a…"
type textarea "x"
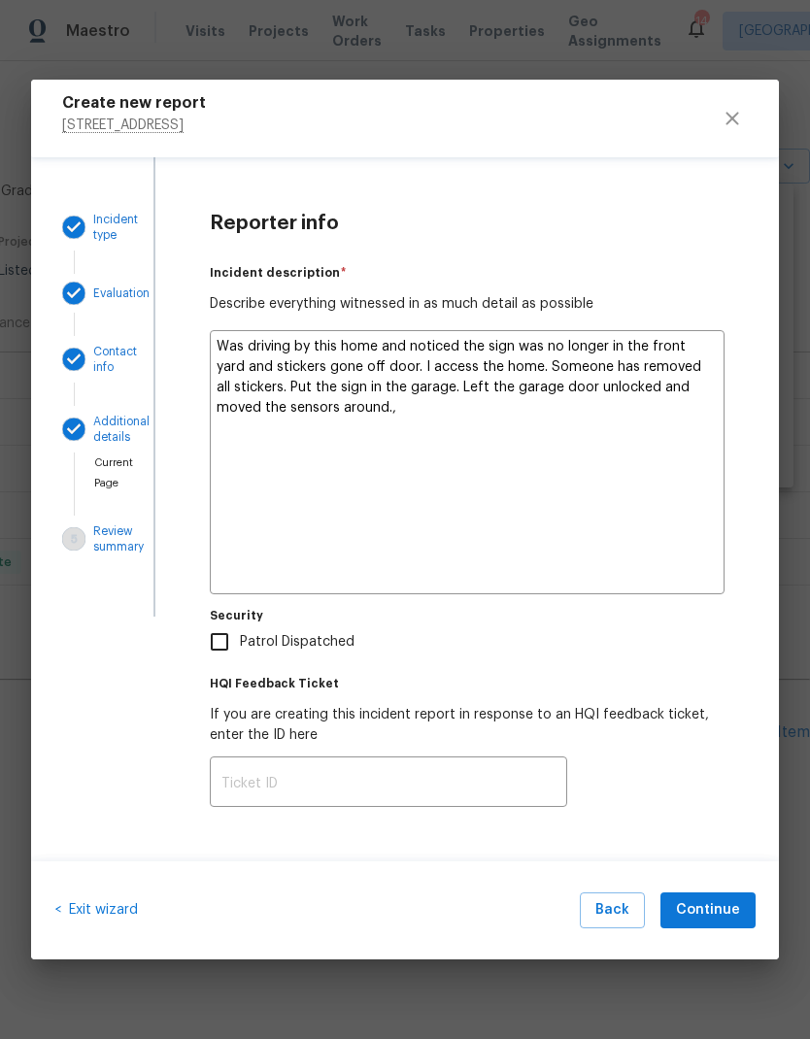
type textarea "Was driving by this home and noticed the sign was no longer in the front yard a…"
type textarea "x"
type textarea "Was driving by this home and noticed the sign was no longer in the front yard a…"
type textarea "x"
type textarea "Was driving by this home and noticed the sign was no longer in the front yard a…"
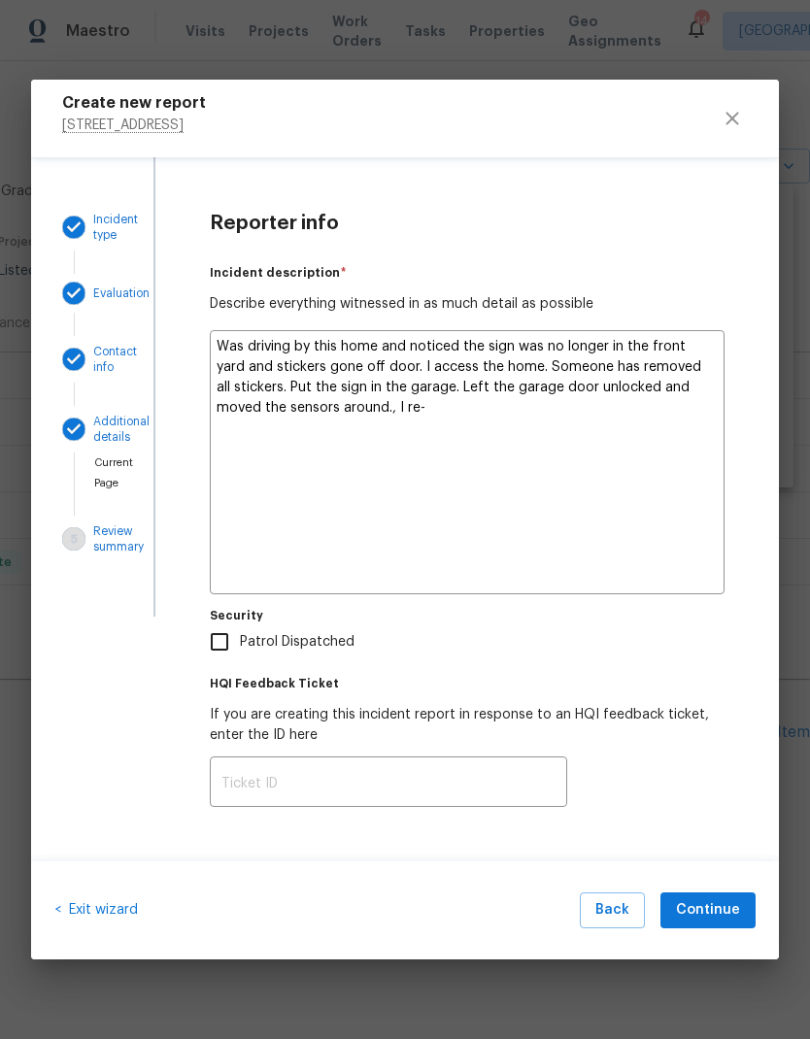
type textarea "x"
type textarea "Was driving by this home and noticed the sign was no longer in the front yard a…"
type textarea "x"
type textarea "Was driving by this home and noticed the sign was no longer in the front yard a…"
type textarea "x"
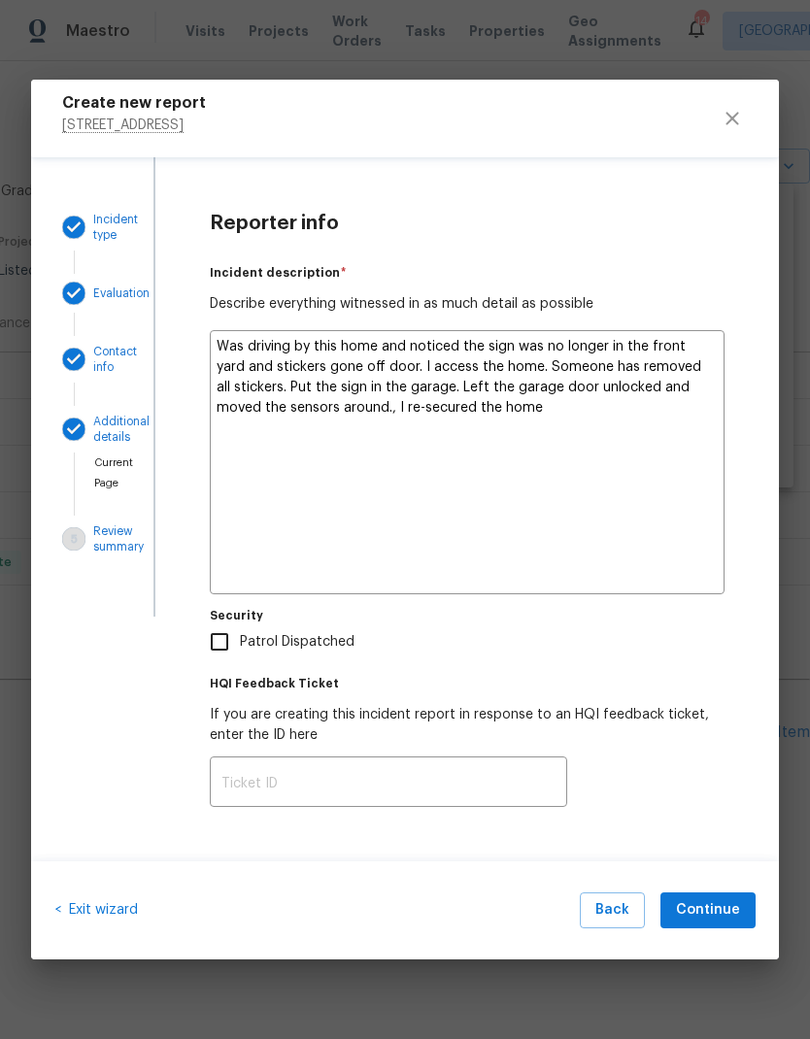
type textarea "Was driving by this home and noticed the sign was no longer in the front yard a…"
type textarea "x"
type textarea "Was driving by this home and noticed the sign was no longer in the front yard a…"
type textarea "x"
type textarea "Was driving by this home and noticed the sign was no longer in the front yard a…"
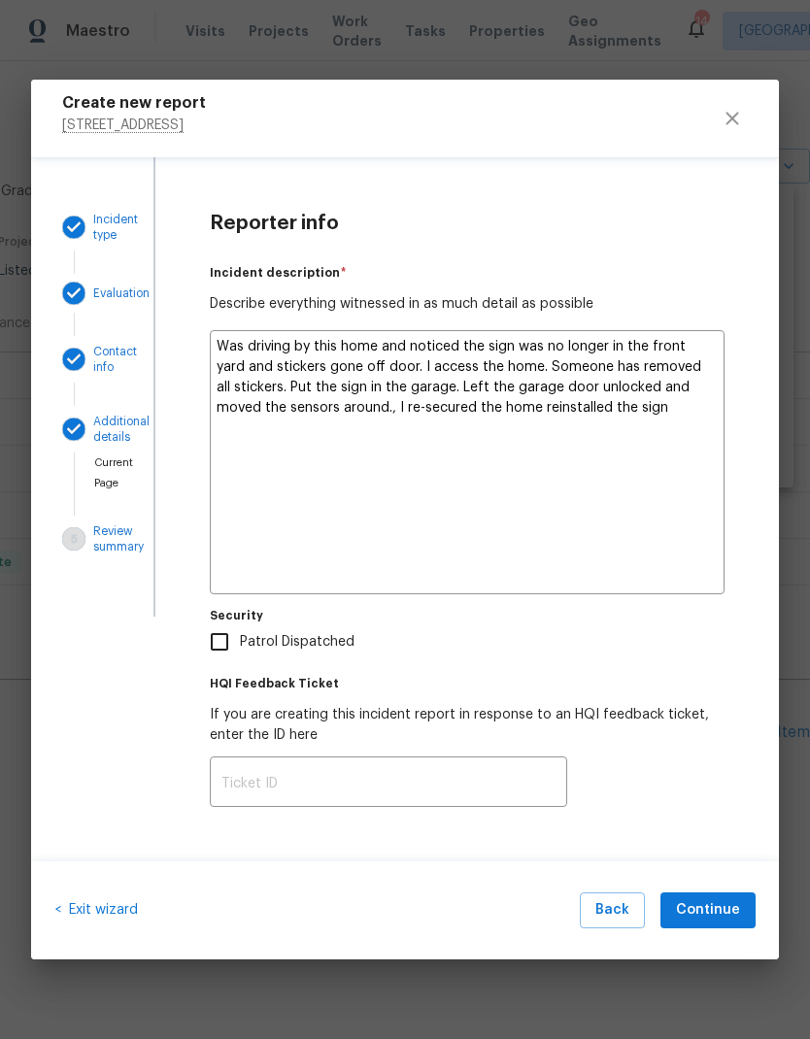
type textarea "x"
type textarea "Was driving by this home and noticed the sign was no longer in the front yard a…"
type textarea "x"
type textarea "Was driving by this home and noticed the sign was no longer in the front yard a…"
type textarea "x"
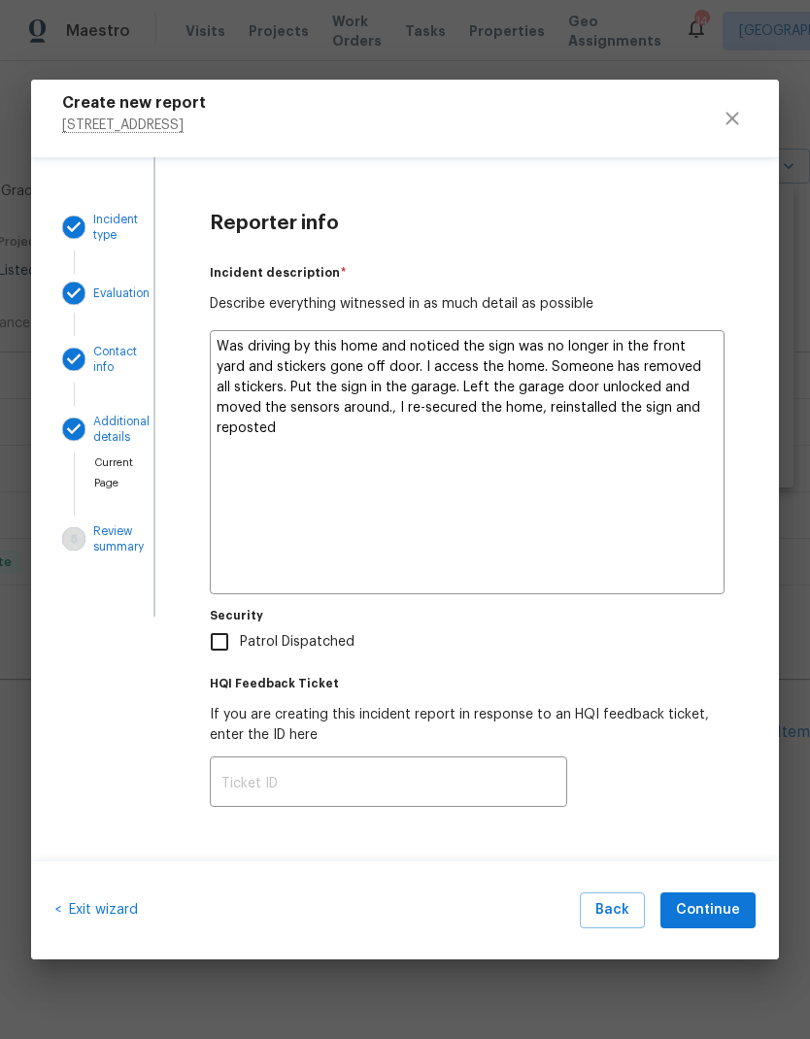
type textarea "Was driving by this home and noticed the sign was no longer in the front yard a…"
type textarea "x"
type textarea "Was driving by this home and noticed the sign was no longer in the front yard a…"
type textarea "x"
type textarea "Was driving by this home and noticed the sign was no longer in the front yard a…"
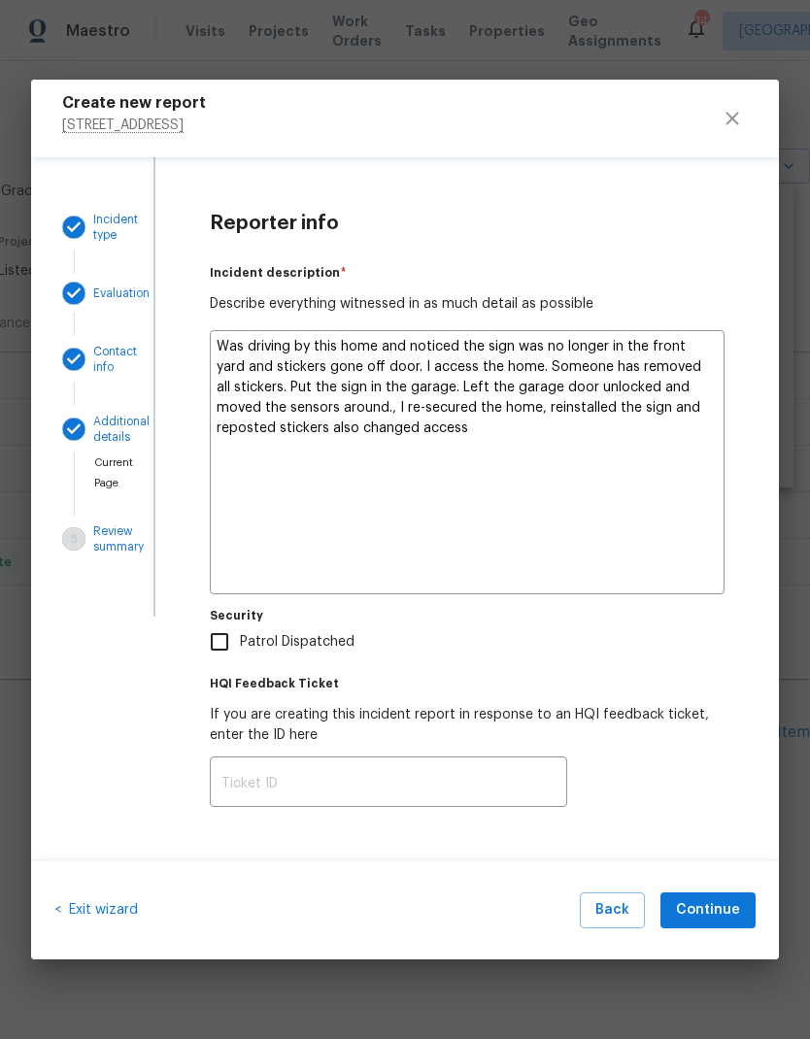
type textarea "x"
type textarea "Was driving by this home and noticed the sign was no longer in the front yard a…"
type textarea "x"
type textarea "Was driving by this home and noticed the sign was no longer in the front yard a…"
type textarea "x"
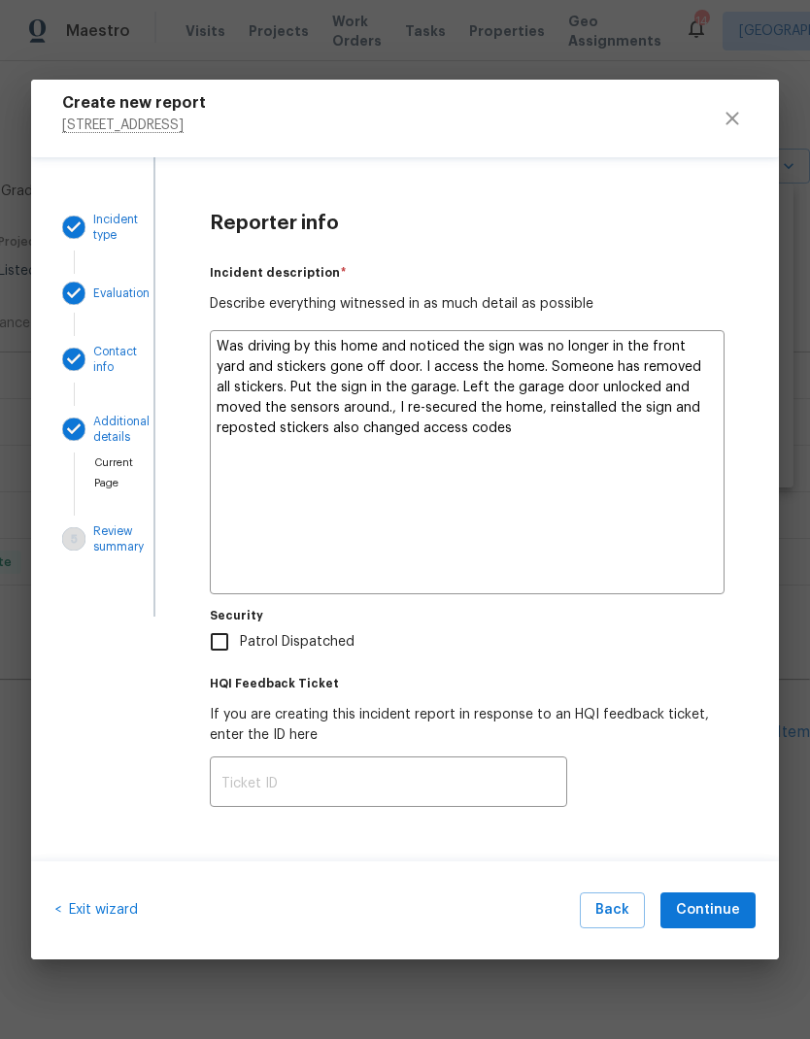
type textarea "Was driving by this home and noticed the sign was no longer in the front yard a…"
type textarea "x"
type textarea "Was driving by this home and noticed the sign was no longer in the front yard a…"
type textarea "x"
type textarea "Was driving by this home and noticed the sign was no longer in the front yard a…"
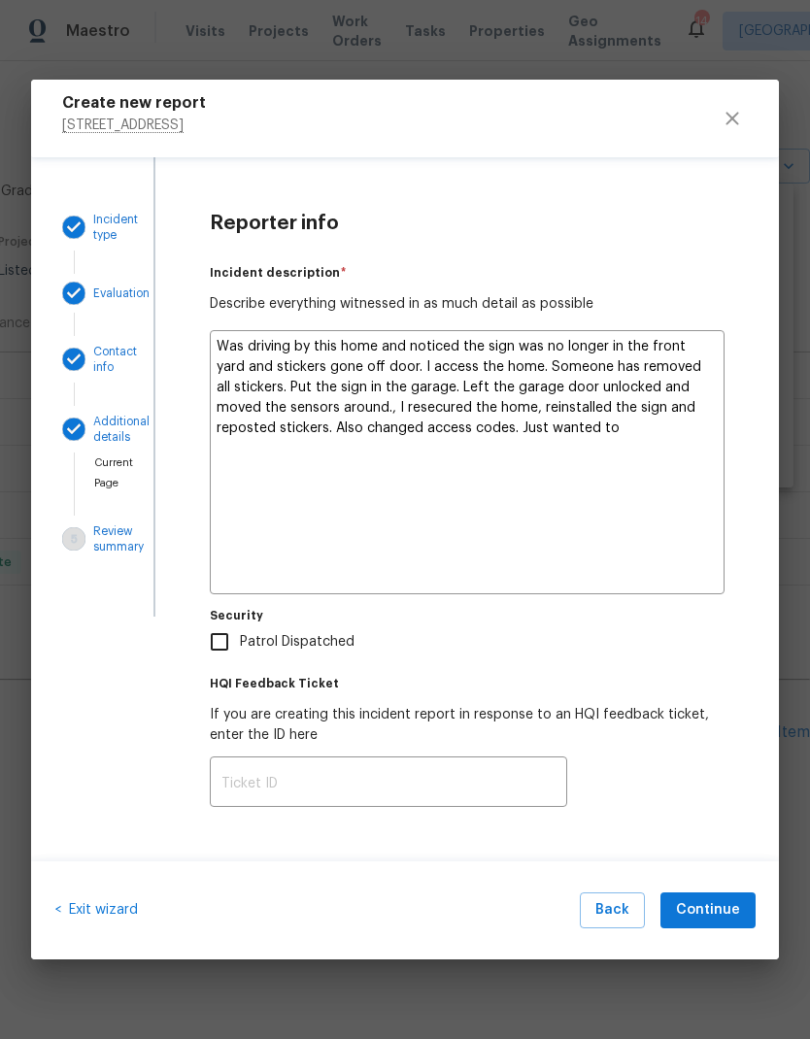
type textarea "x"
type textarea "Was driving by this home and noticed the sign was no longer in the front yard a…"
type textarea "x"
type textarea "Was driving by this home and noticed the sign was no longer in the front yard a…"
type textarea "x"
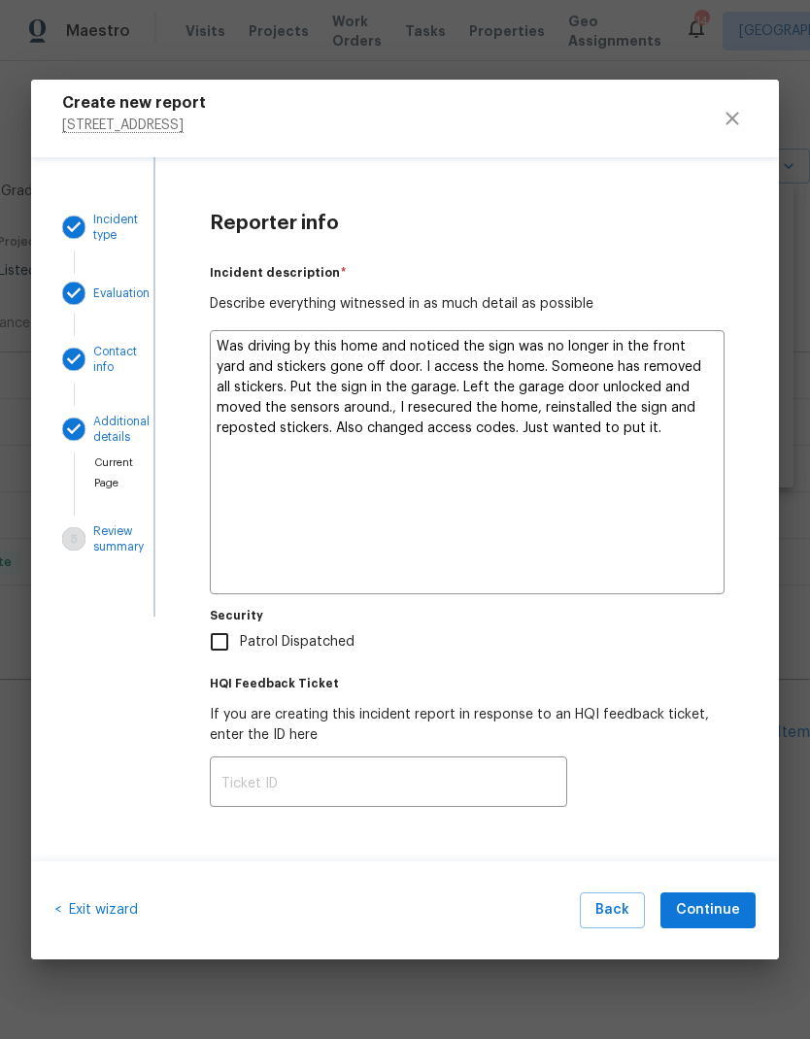
type textarea "Was driving by this home and noticed the sign was no longer in the front yard a…"
type textarea "x"
type textarea "Was driving by this home and noticed the sign was no longer in the front yard a…"
type textarea "x"
type textarea "Was driving by this home and noticed the sign was no longer in the front yard a…"
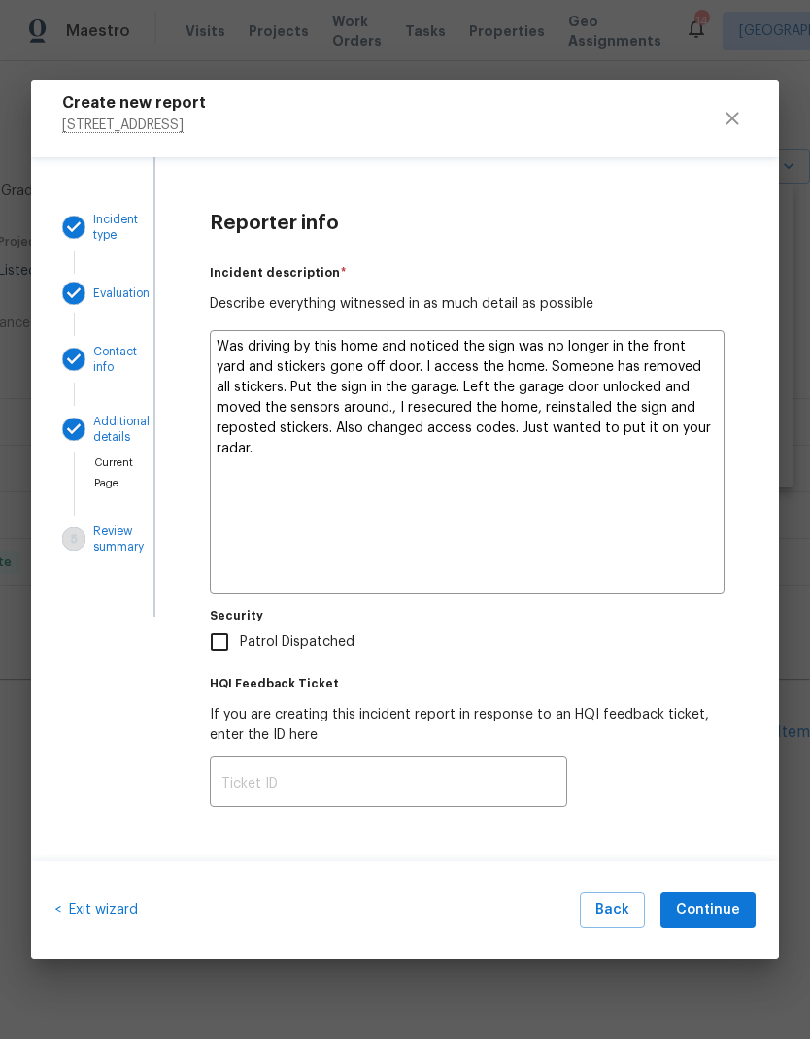
type textarea "x"
click at [556, 503] on textarea "Was driving by this home and noticed the sign was no longer in the front yard a…" at bounding box center [467, 462] width 515 height 264
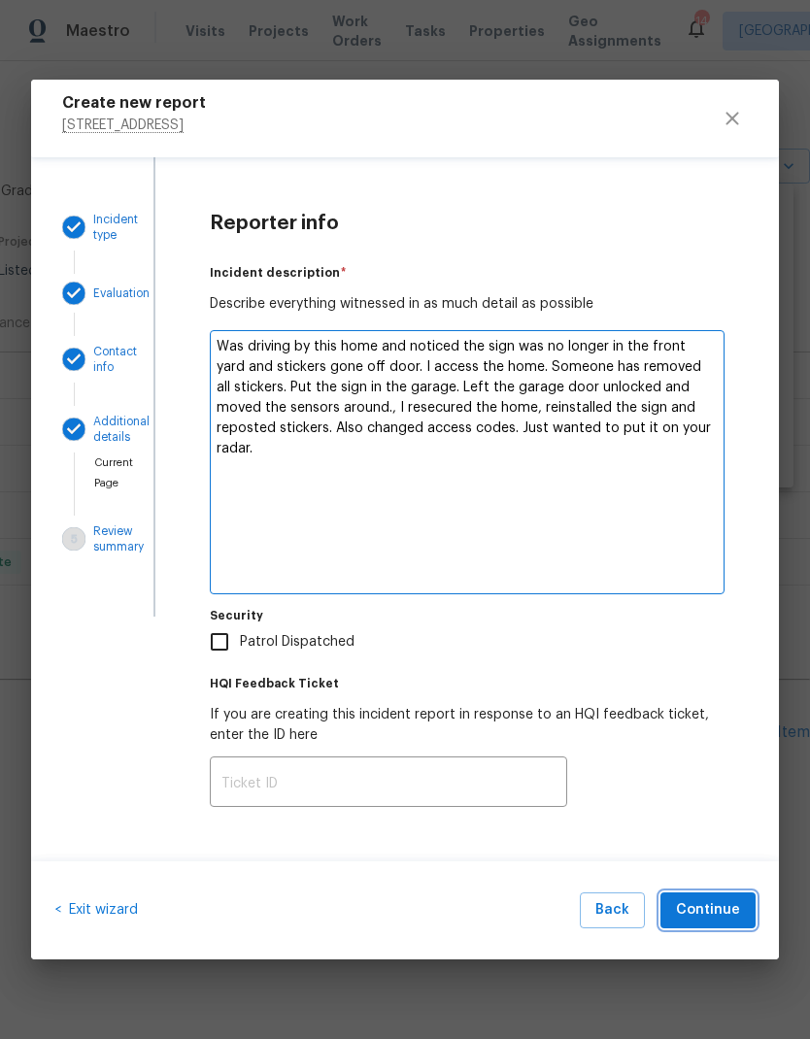
click at [729, 912] on span "Continue" at bounding box center [708, 910] width 64 height 24
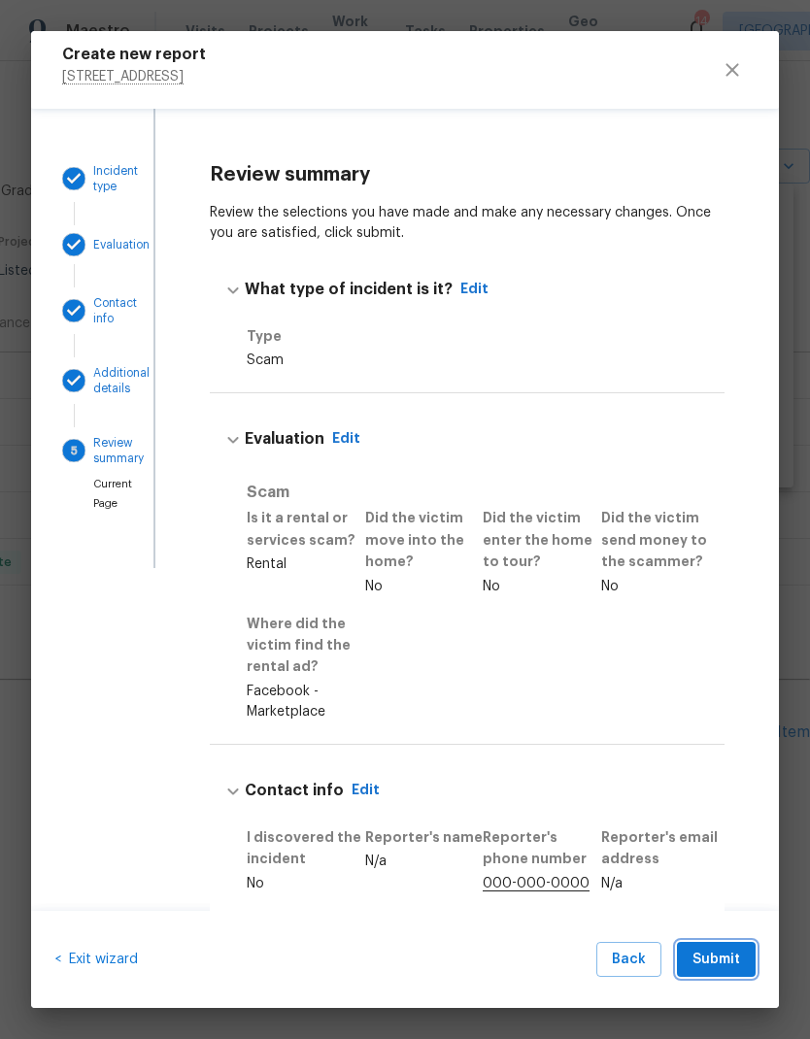
click at [724, 962] on span "Submit" at bounding box center [716, 960] width 48 height 24
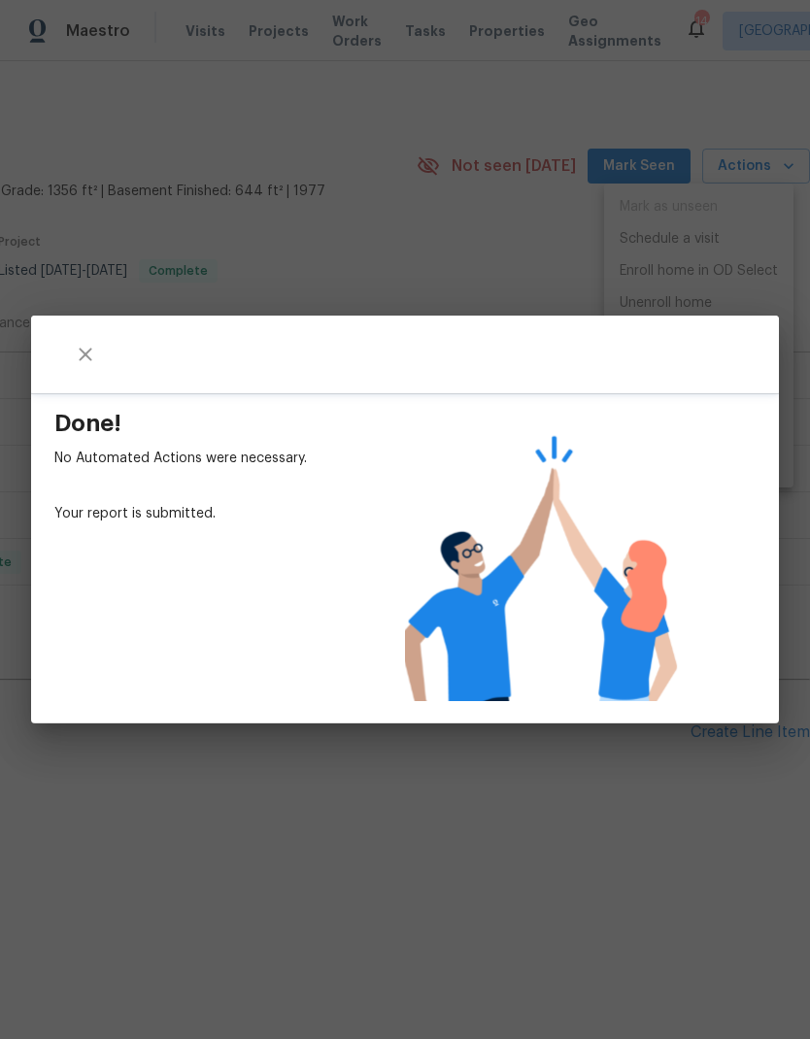
click at [486, 858] on div "Done! No Automated Actions were necessary. Your report is submitted." at bounding box center [405, 519] width 810 height 1039
click at [437, 251] on div "Done! No Automated Actions were necessary. Your report is submitted." at bounding box center [405, 519] width 810 height 1039
click at [95, 359] on icon "close" at bounding box center [85, 354] width 23 height 23
